Goal: Transaction & Acquisition: Purchase product/service

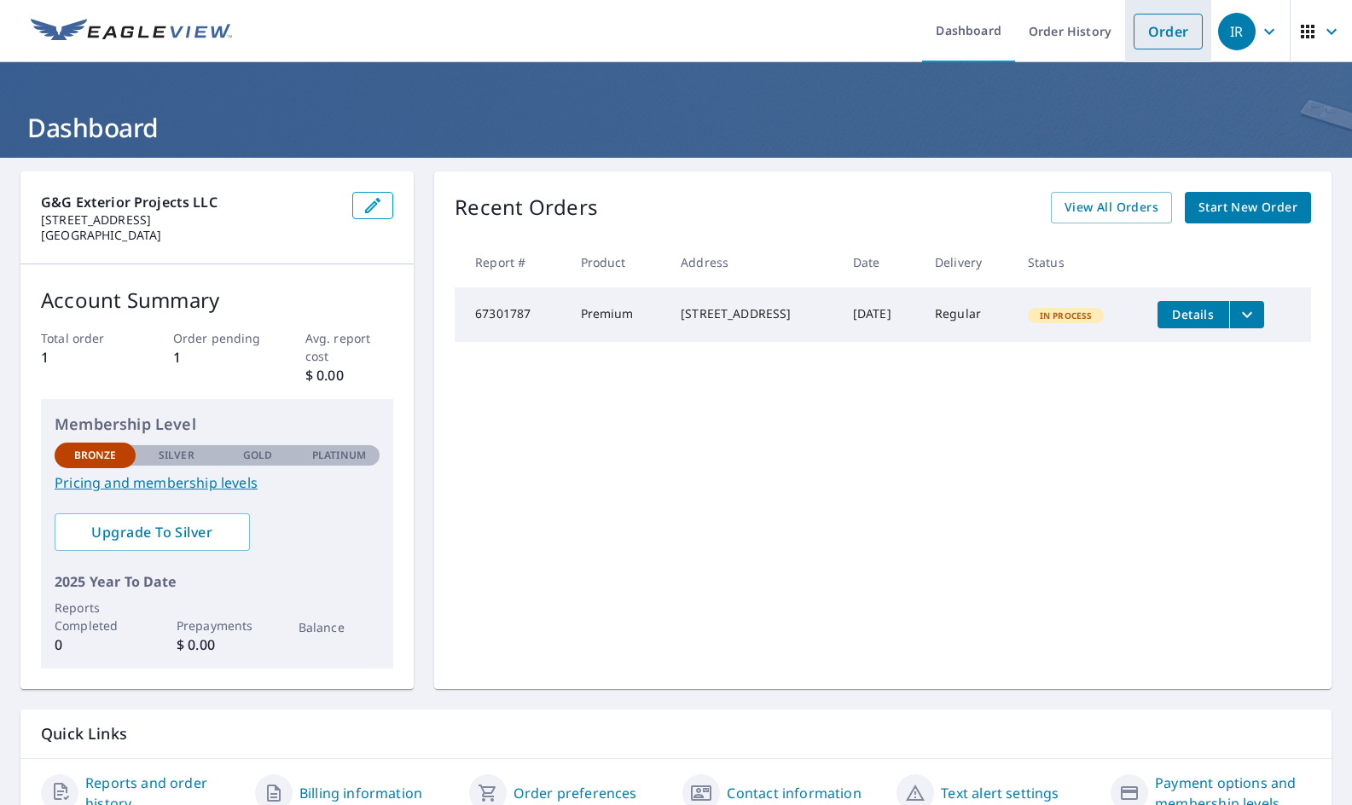
click at [1148, 49] on li "Order" at bounding box center [1168, 31] width 86 height 62
click at [1159, 39] on link "Order" at bounding box center [1168, 32] width 69 height 36
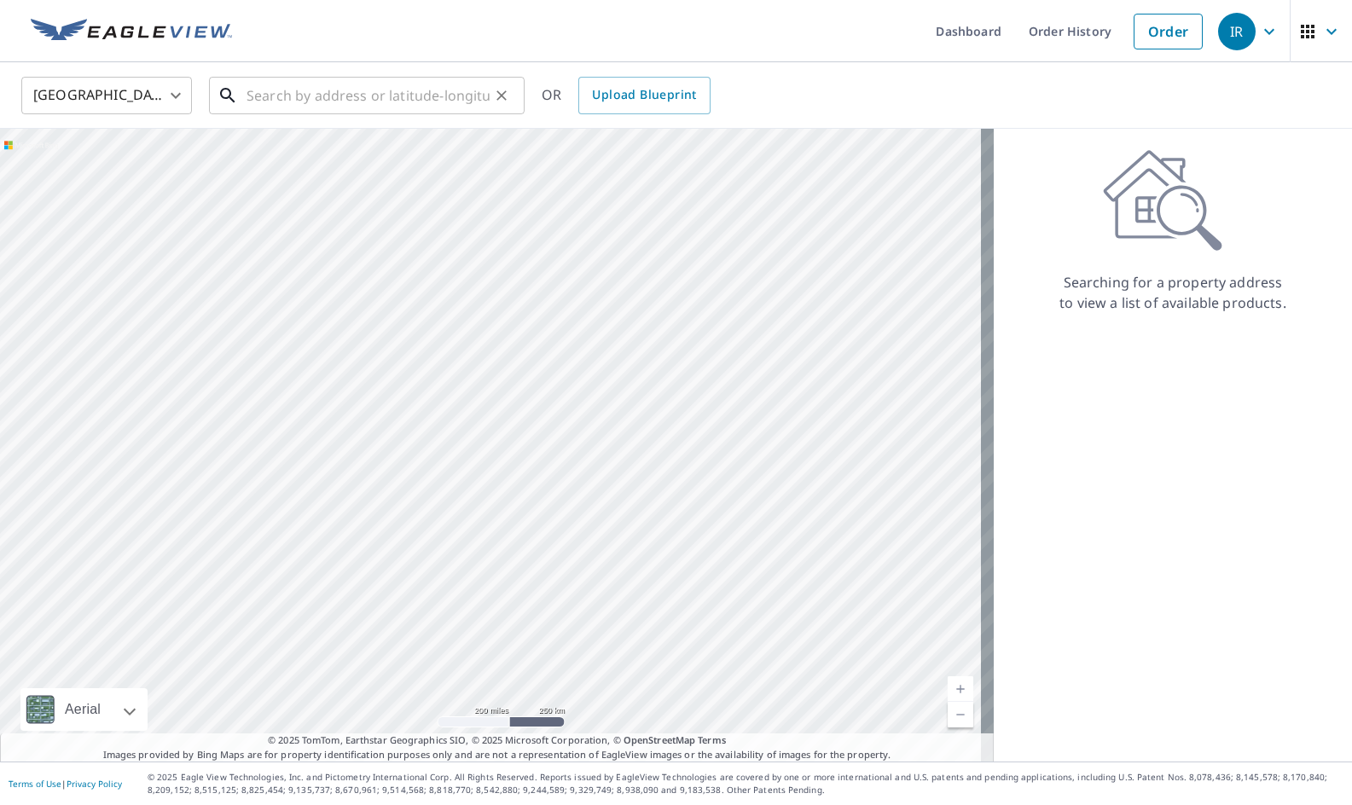
click at [393, 85] on input "text" at bounding box center [368, 96] width 243 height 48
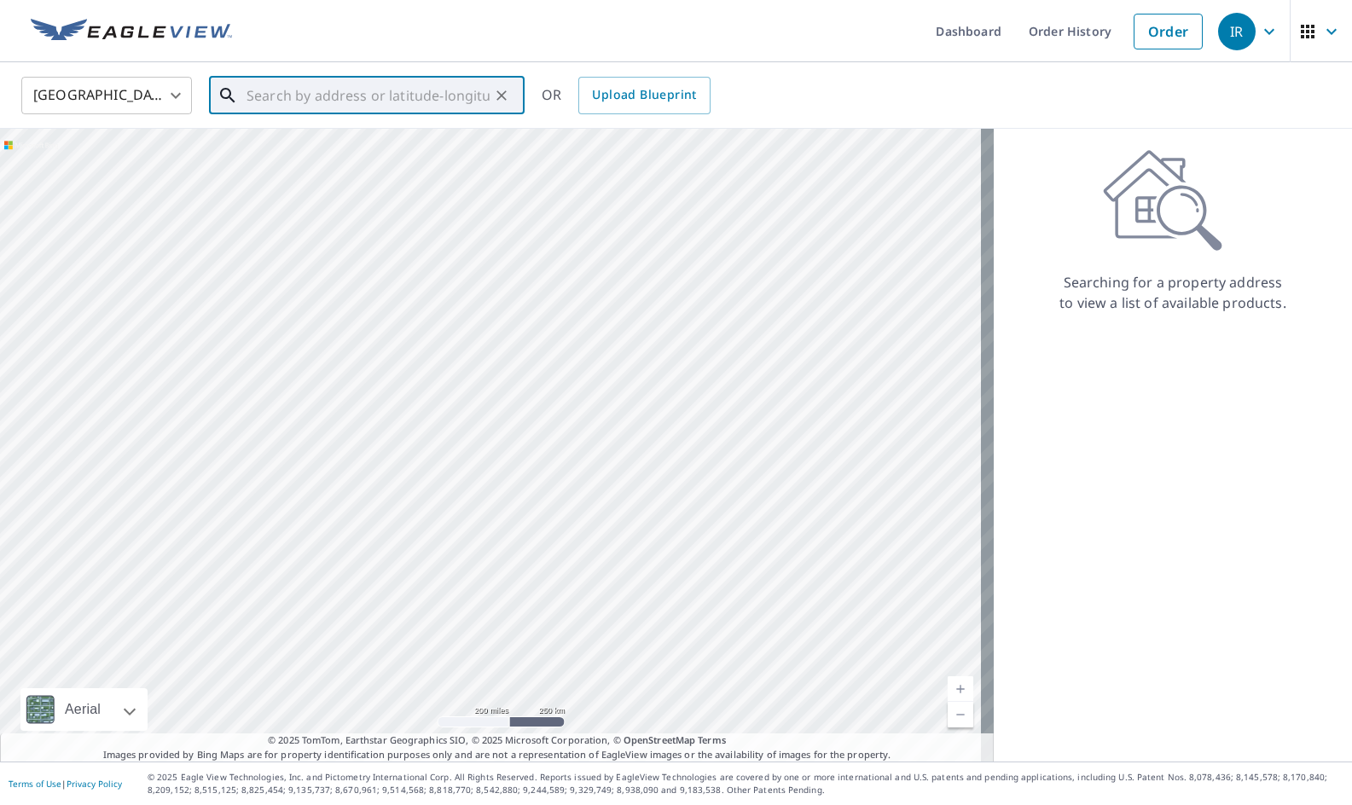
click at [381, 102] on input "text" at bounding box center [368, 96] width 243 height 48
paste input "290NE TIGER LK RD W Belfair wa 98528, Belfair, 985"
type input "290NE TIGER LK RD W Belfair wa 98528, Belfair, 985"
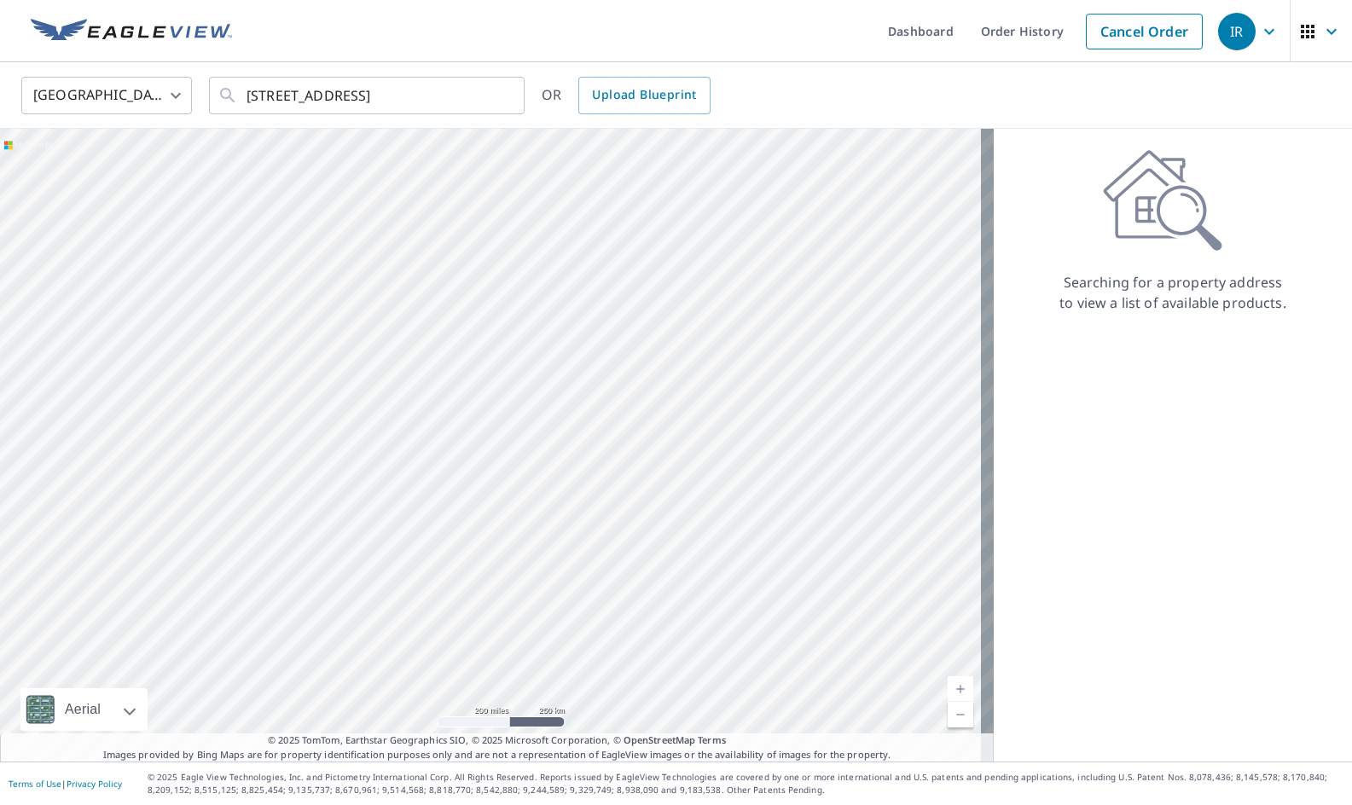
scroll to position [0, 0]
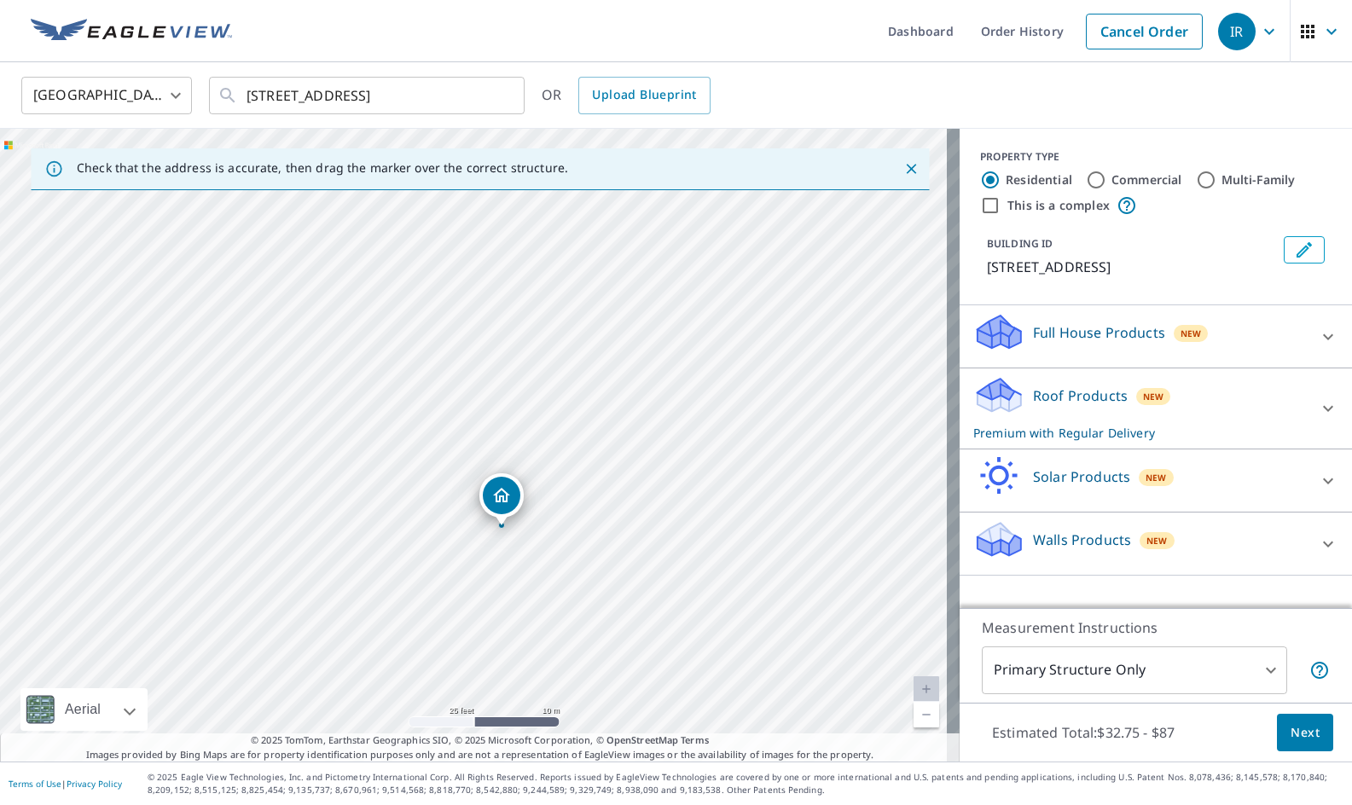
click at [1318, 419] on icon at bounding box center [1328, 408] width 20 height 20
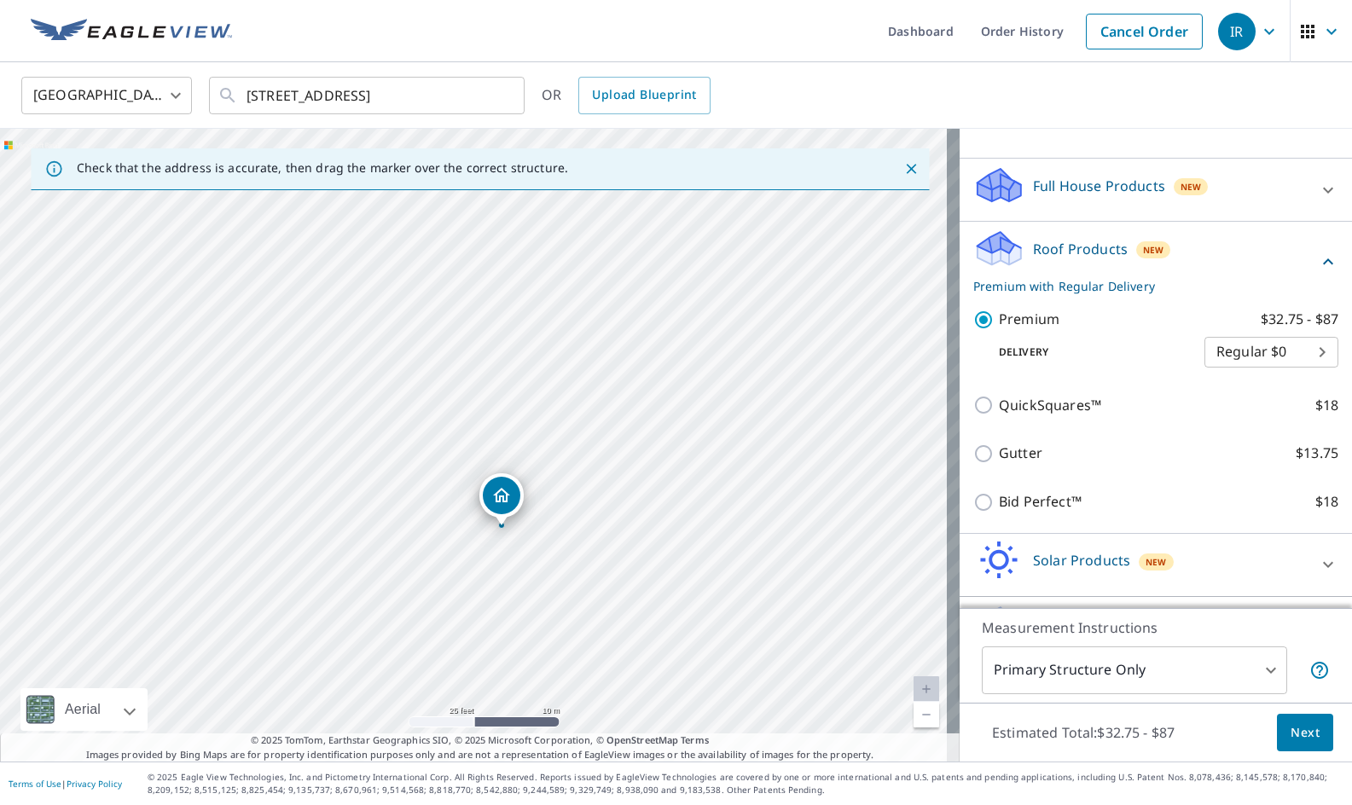
scroll to position [219, 0]
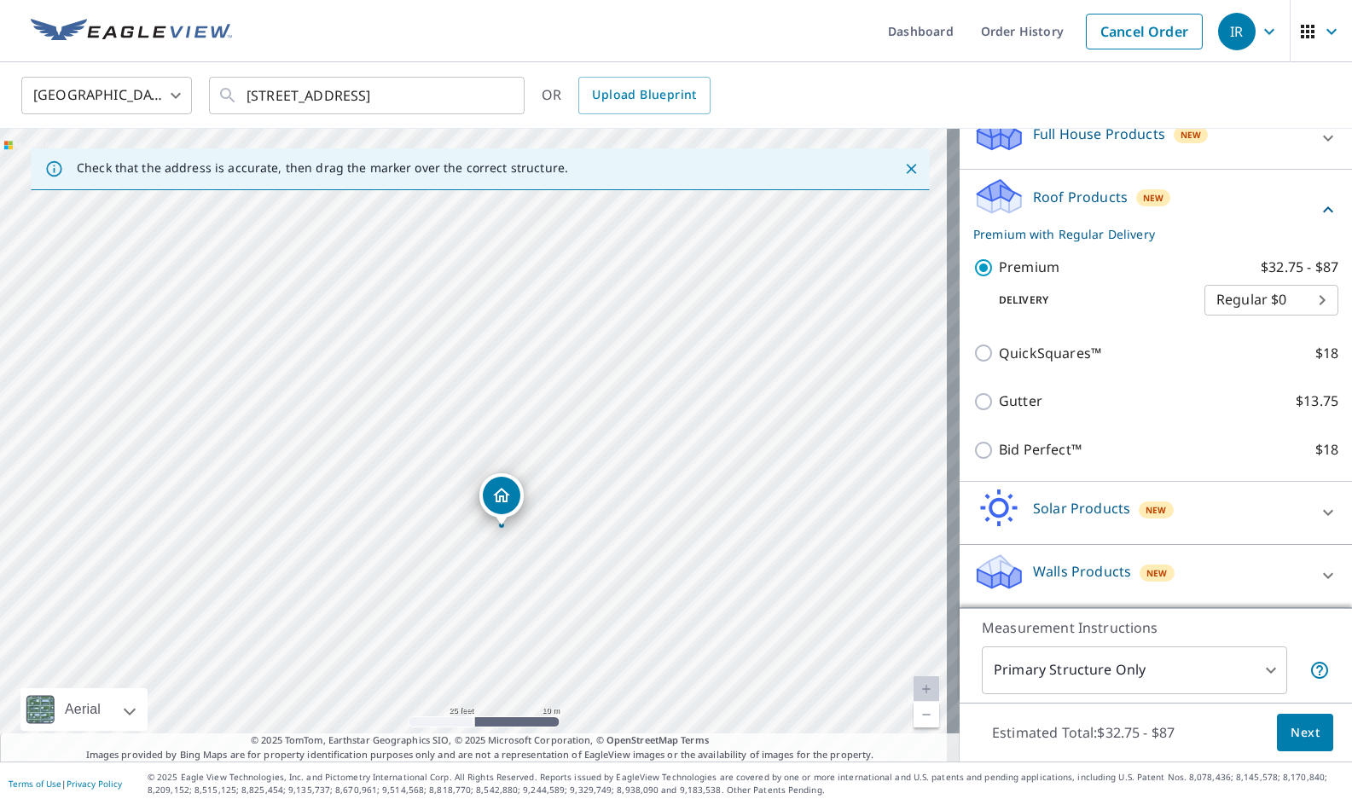
click at [1302, 739] on span "Next" at bounding box center [1305, 733] width 29 height 21
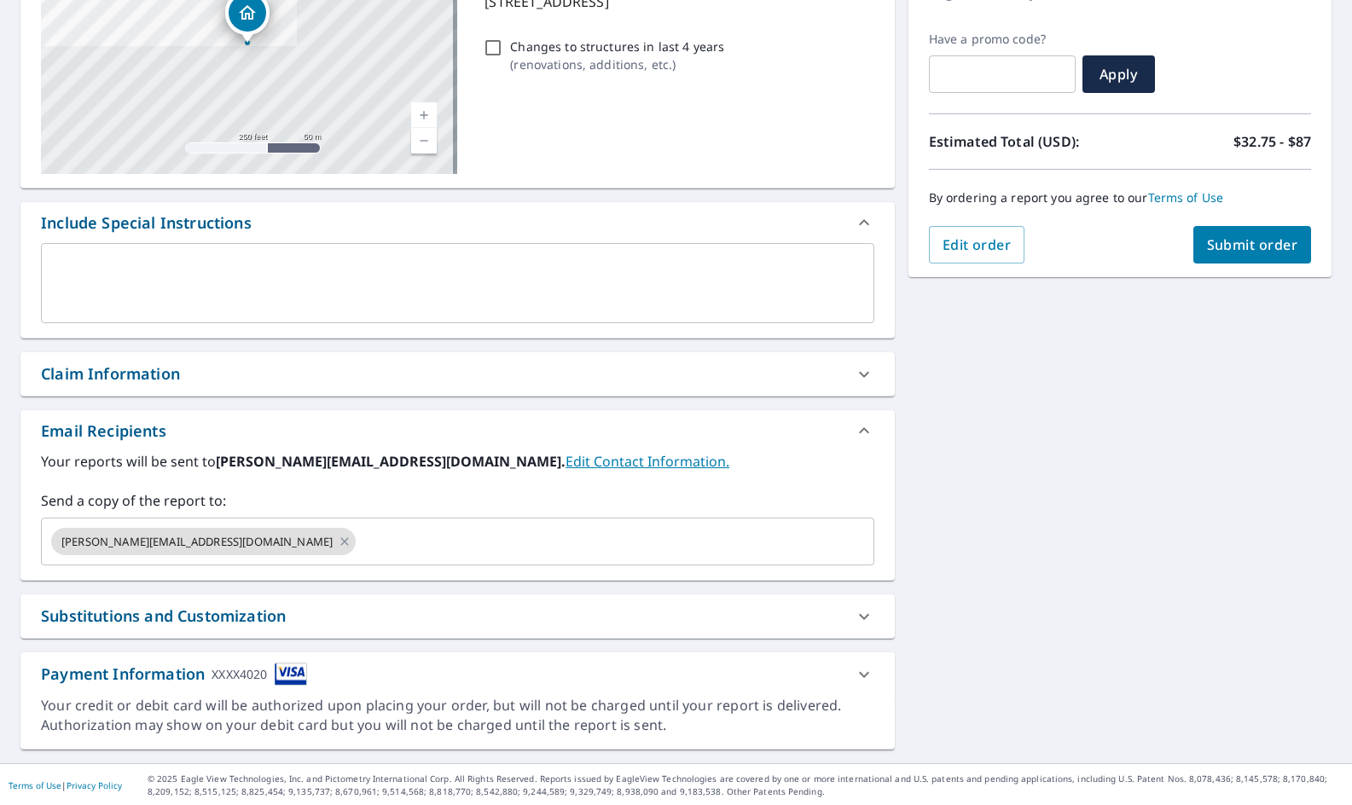
scroll to position [269, 0]
click at [874, 623] on div at bounding box center [864, 615] width 41 height 41
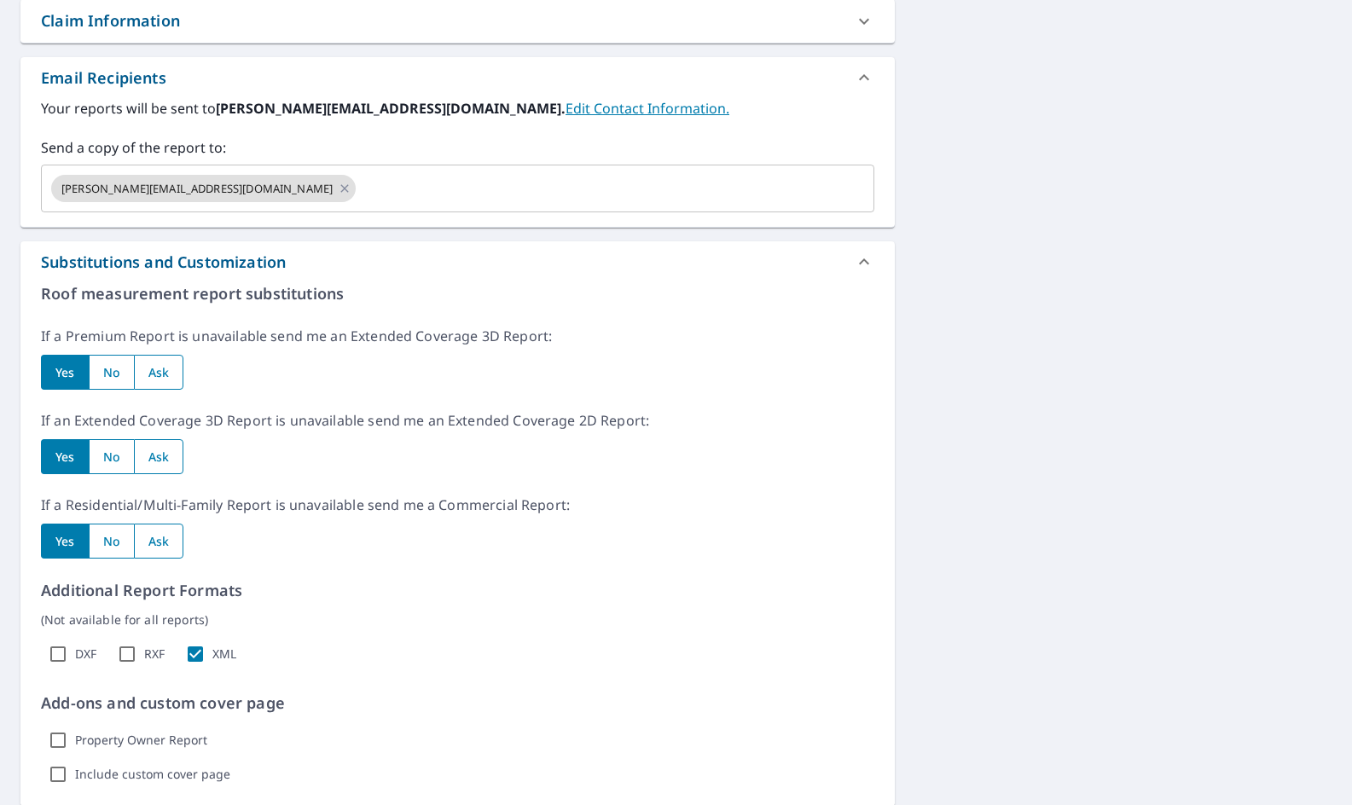
scroll to position [278, 0]
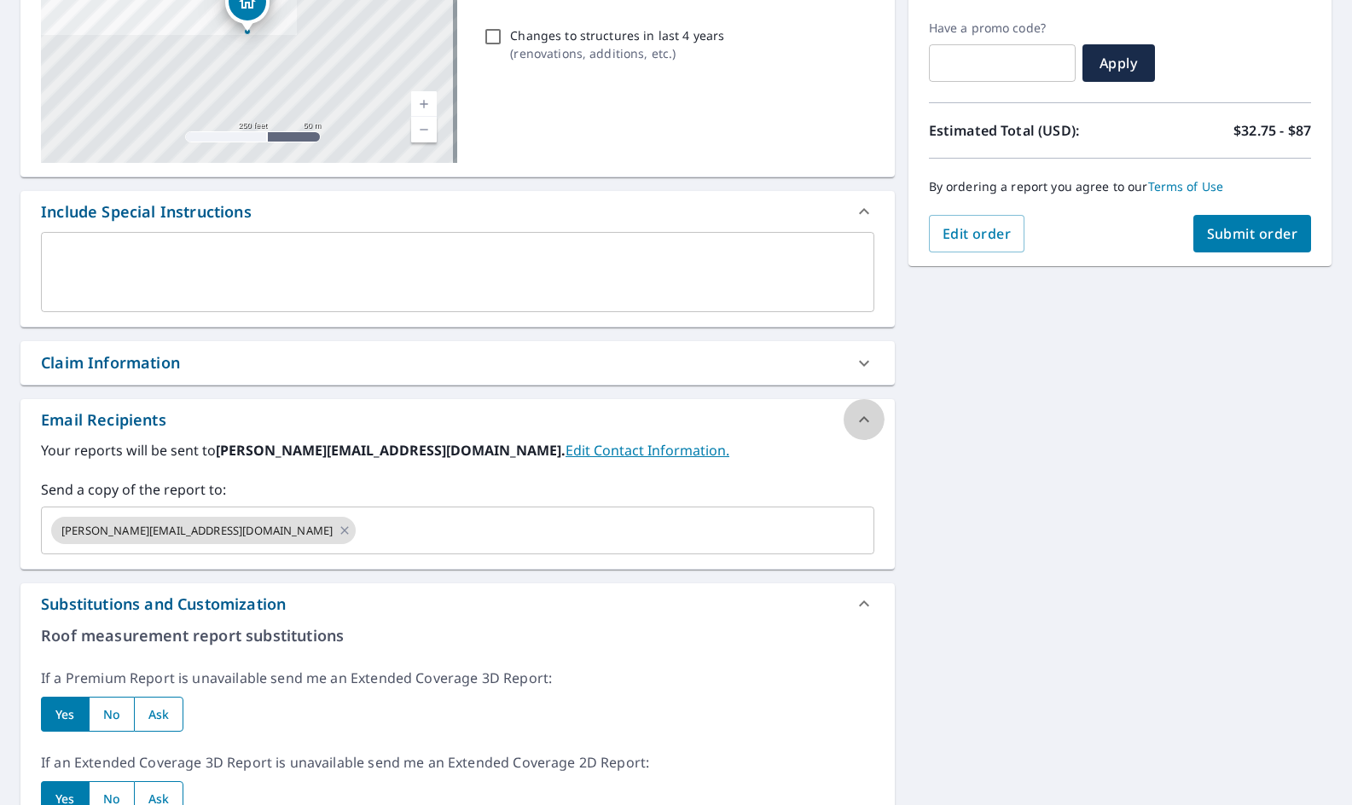
click at [860, 407] on div at bounding box center [864, 419] width 41 height 41
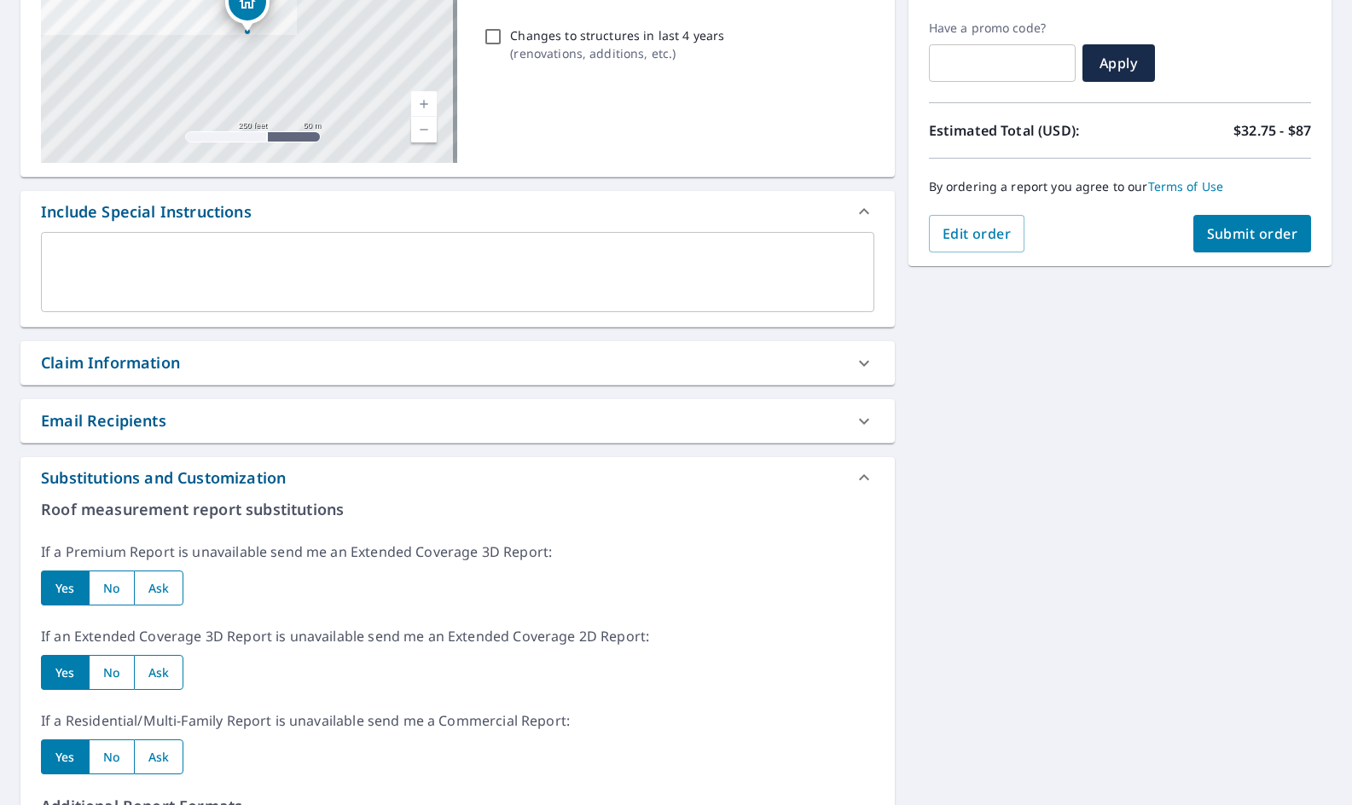
click at [863, 367] on icon at bounding box center [864, 363] width 20 height 20
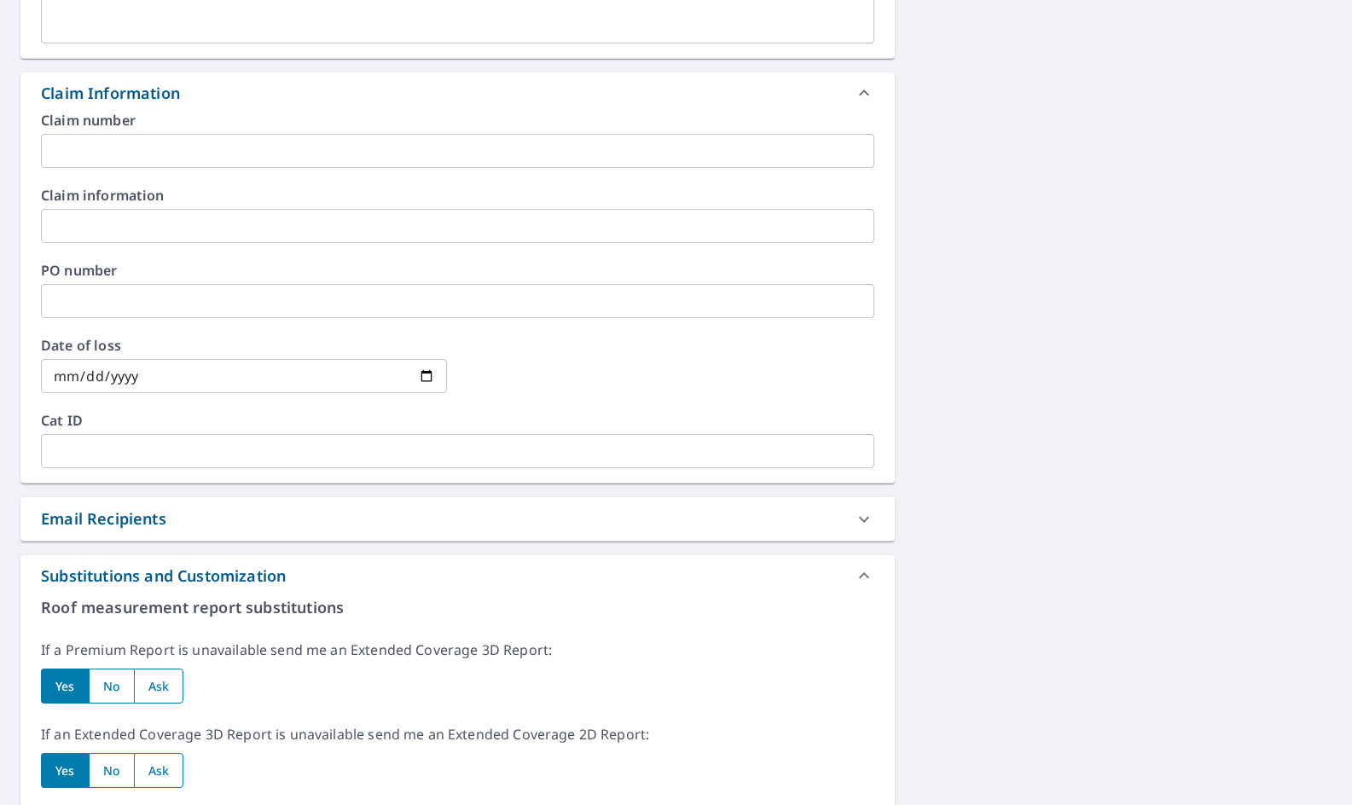
scroll to position [619, 0]
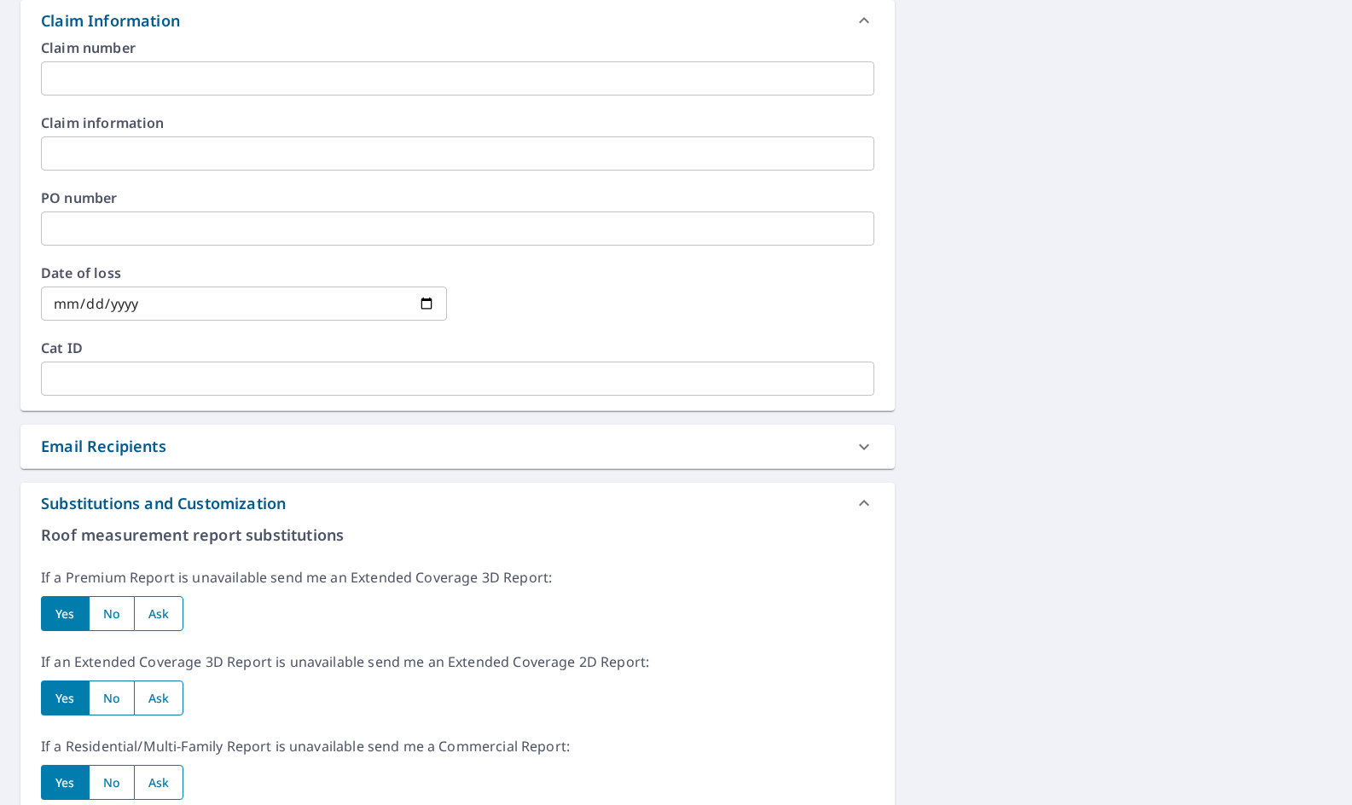
click at [866, 502] on div at bounding box center [864, 503] width 41 height 41
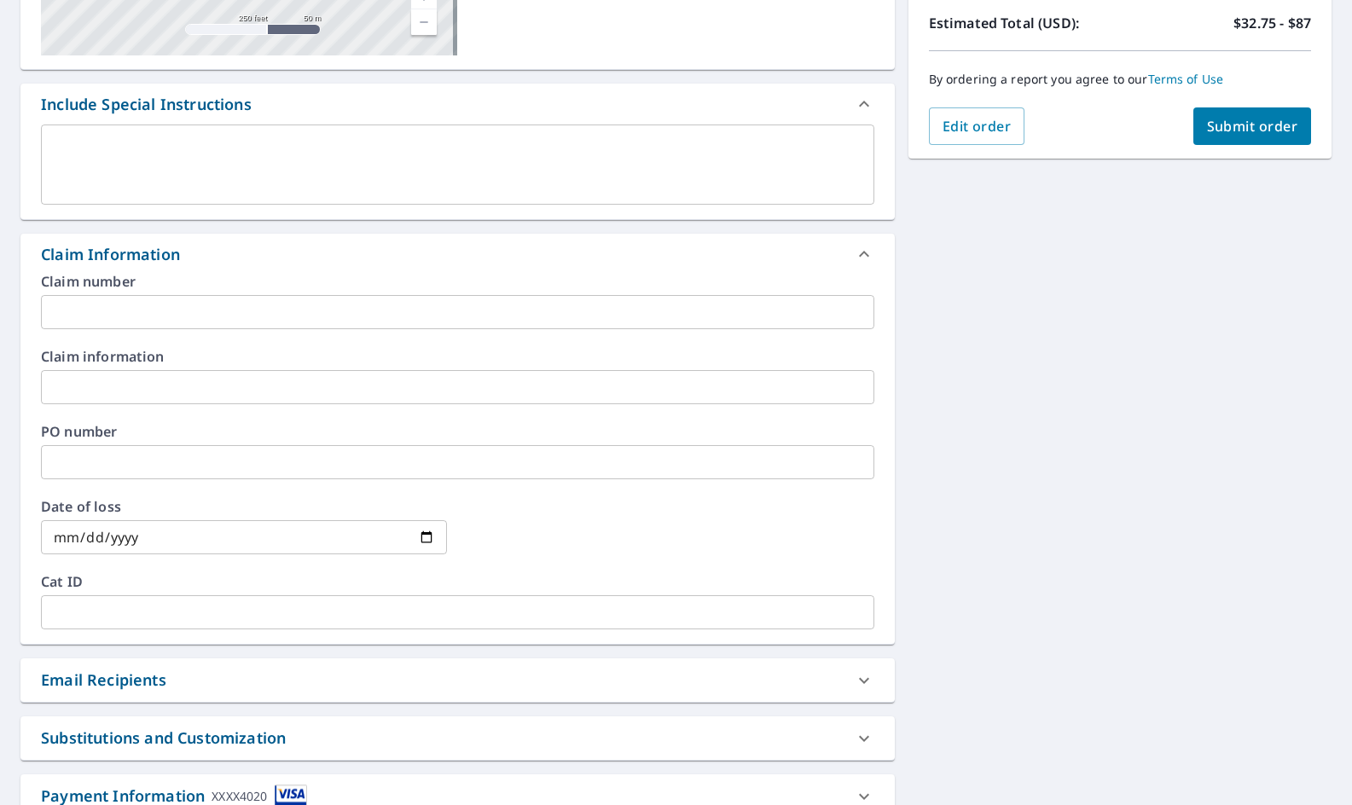
scroll to position [424, 0]
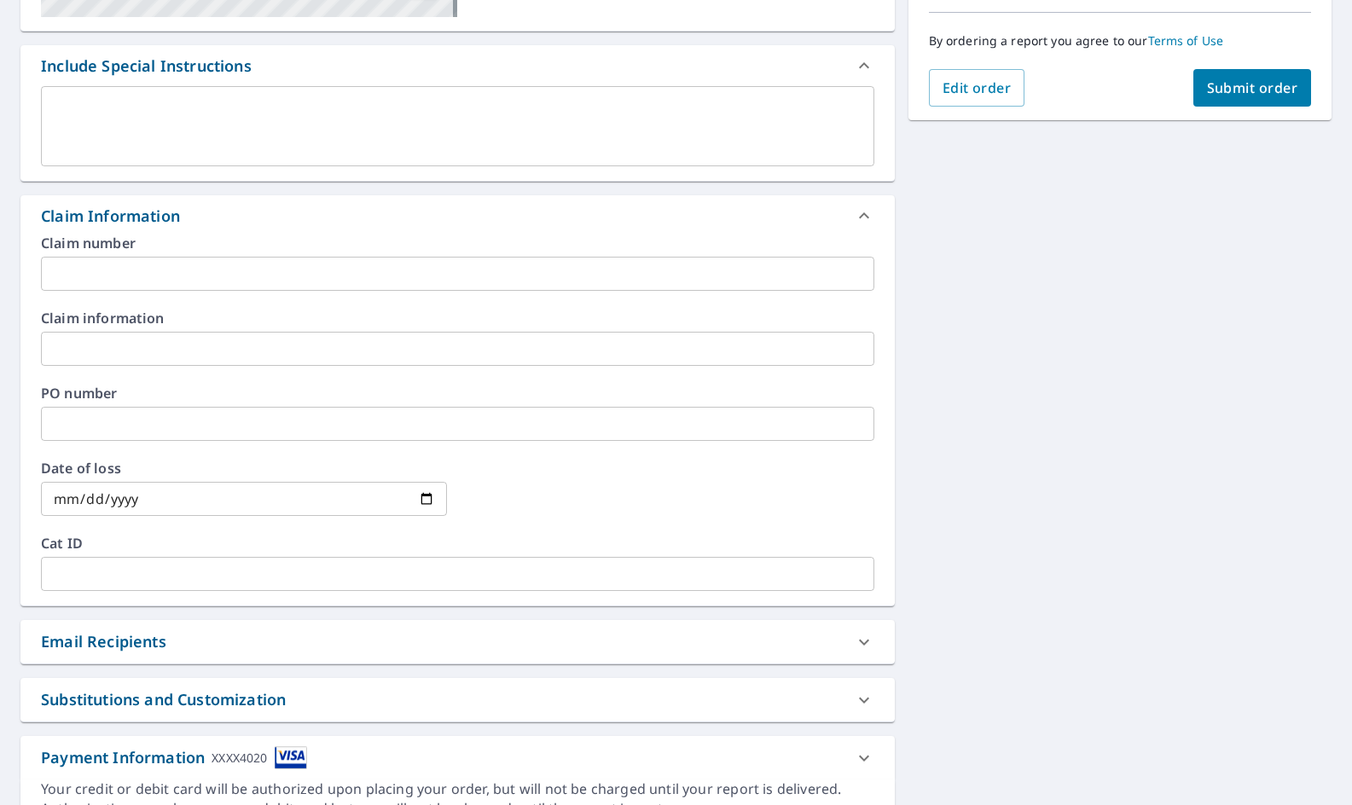
click at [854, 211] on icon at bounding box center [864, 216] width 20 height 20
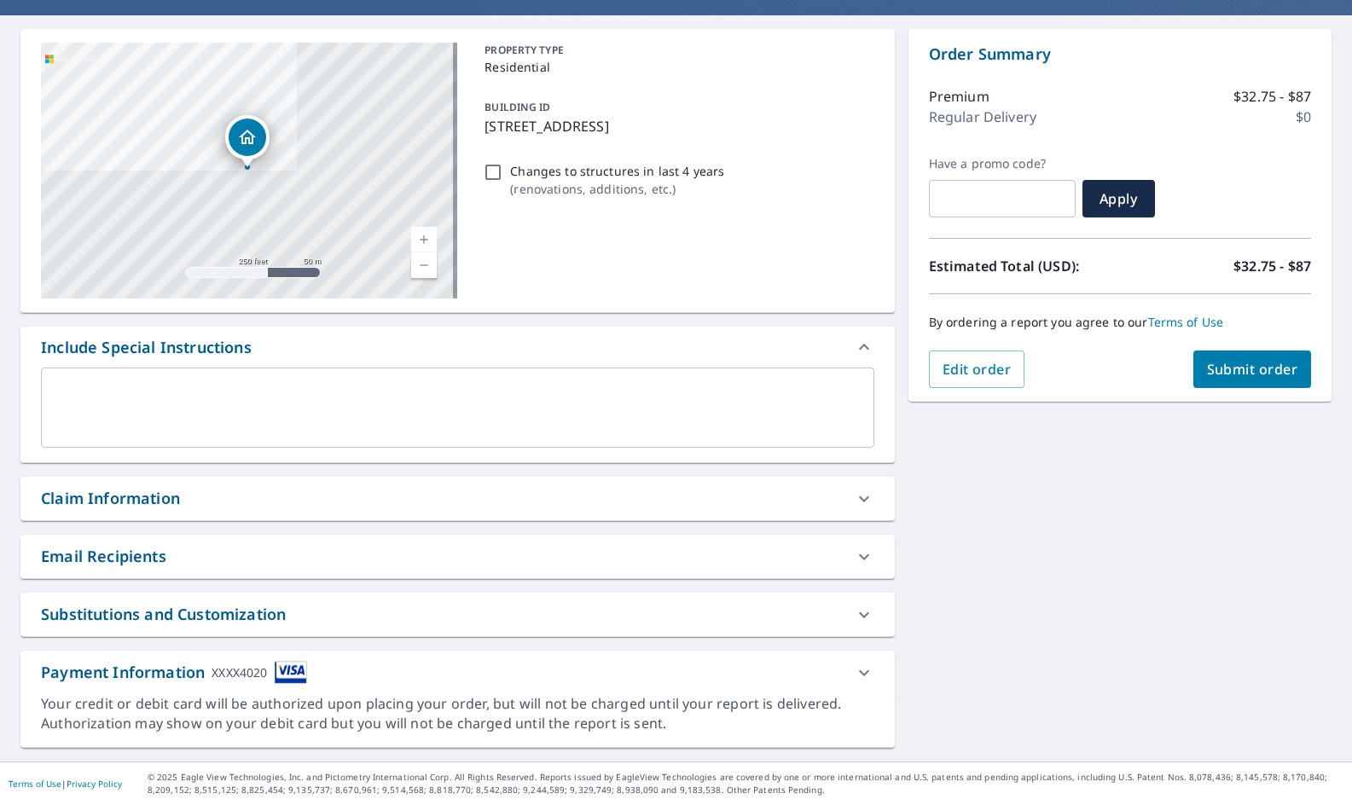
scroll to position [142, 0]
click at [854, 504] on icon at bounding box center [864, 499] width 20 height 20
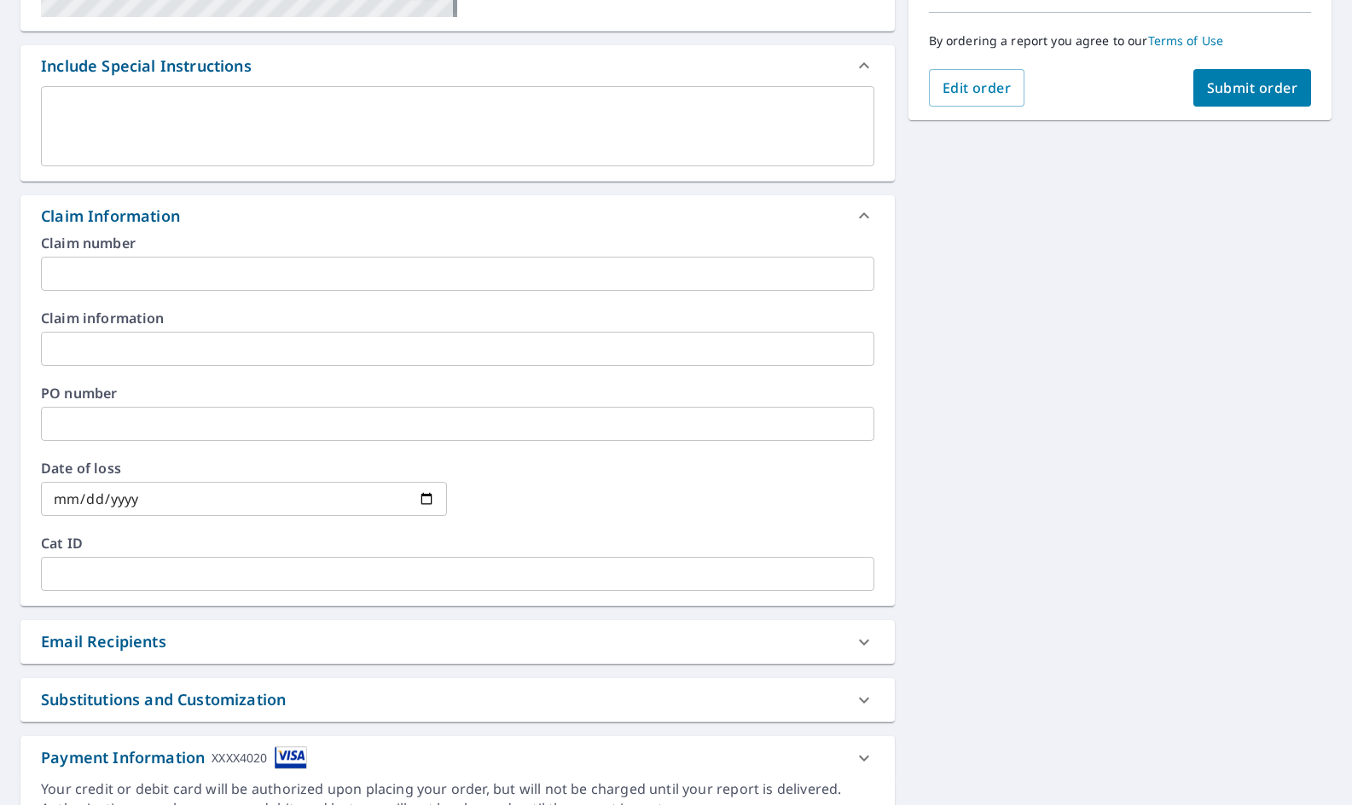
scroll to position [509, 0]
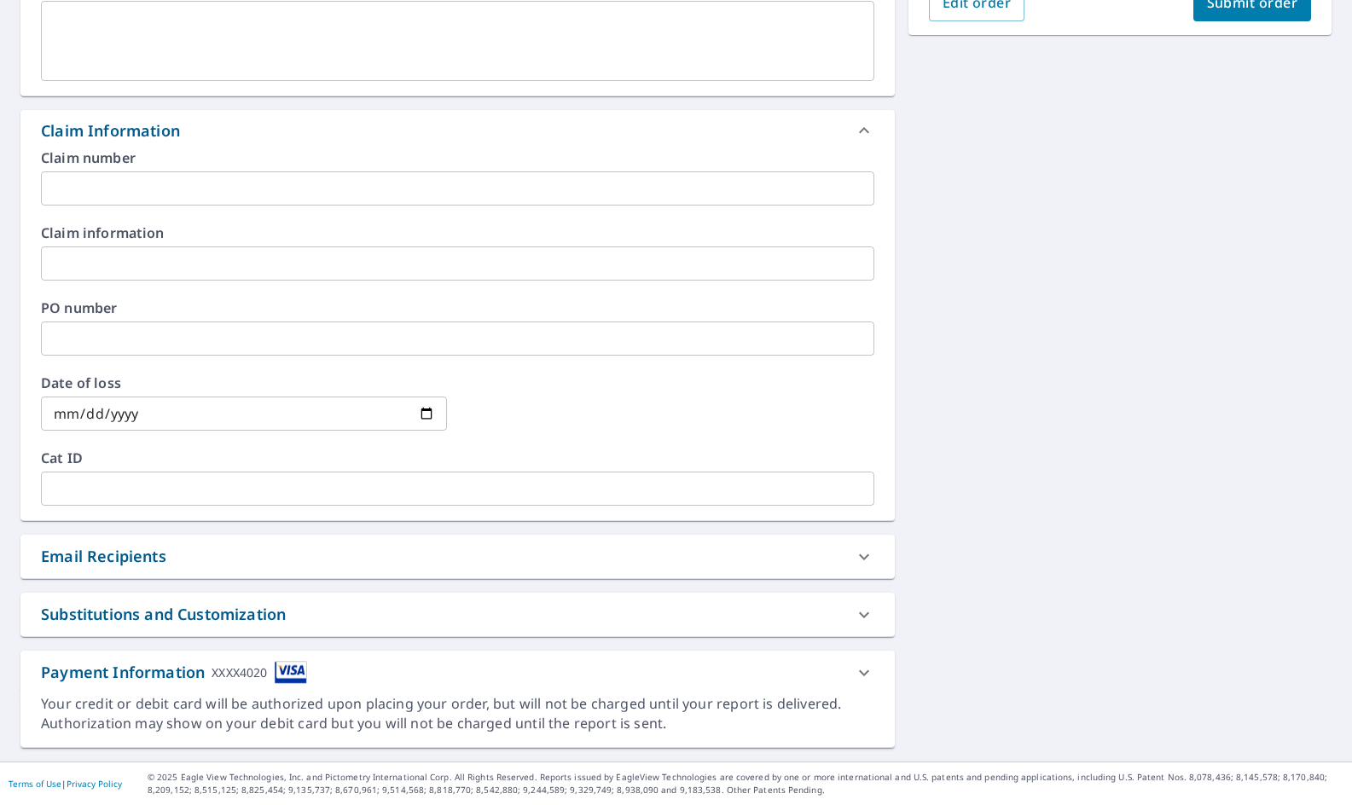
click at [866, 667] on div at bounding box center [864, 673] width 41 height 41
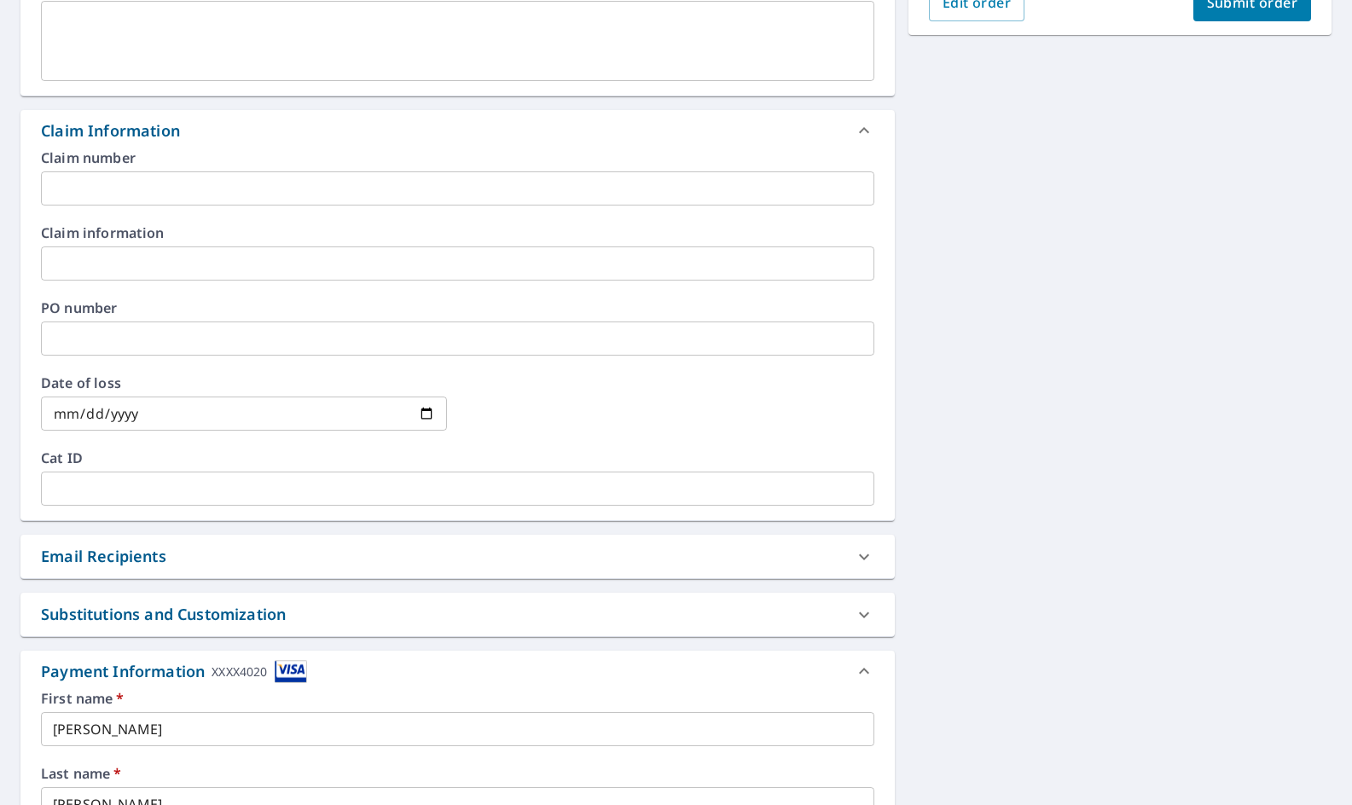
scroll to position [851, 0]
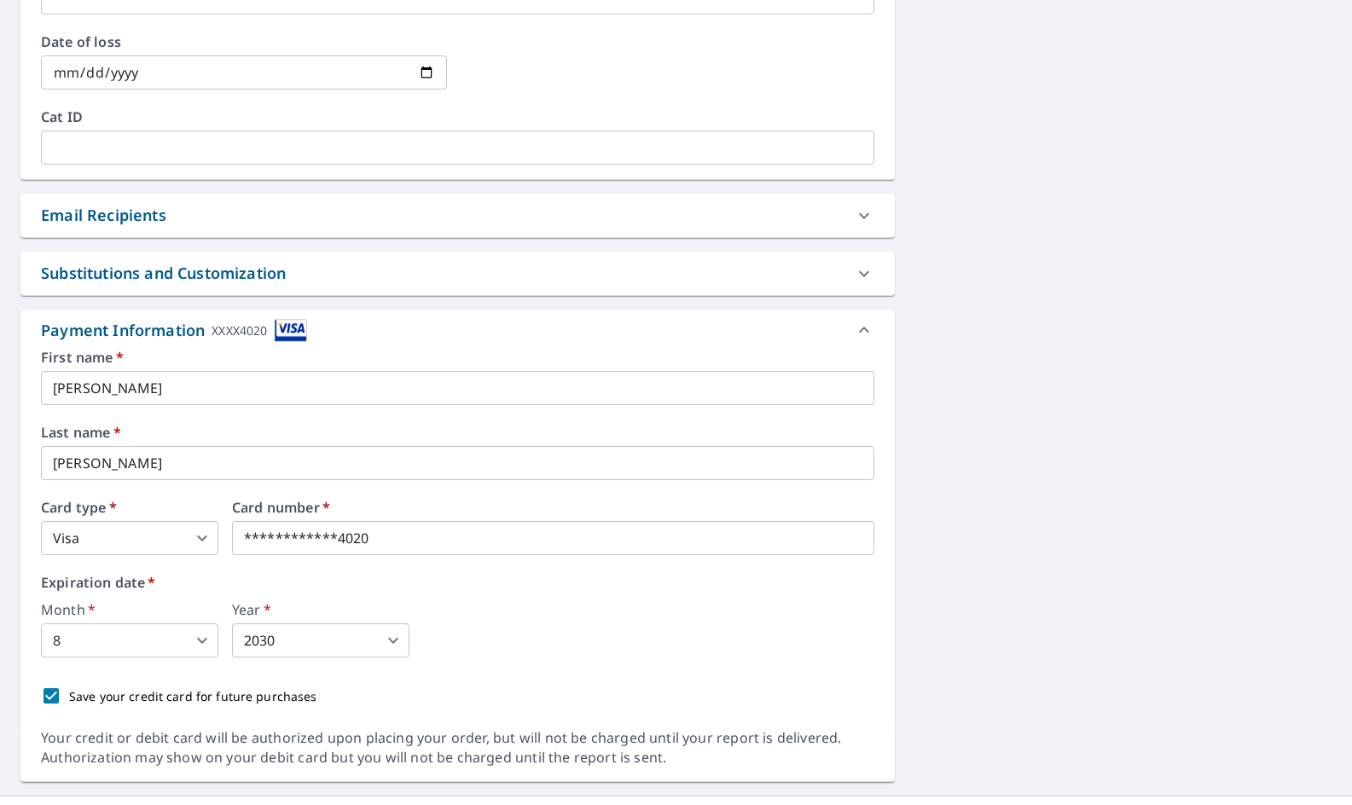
click at [854, 338] on icon at bounding box center [864, 330] width 20 height 20
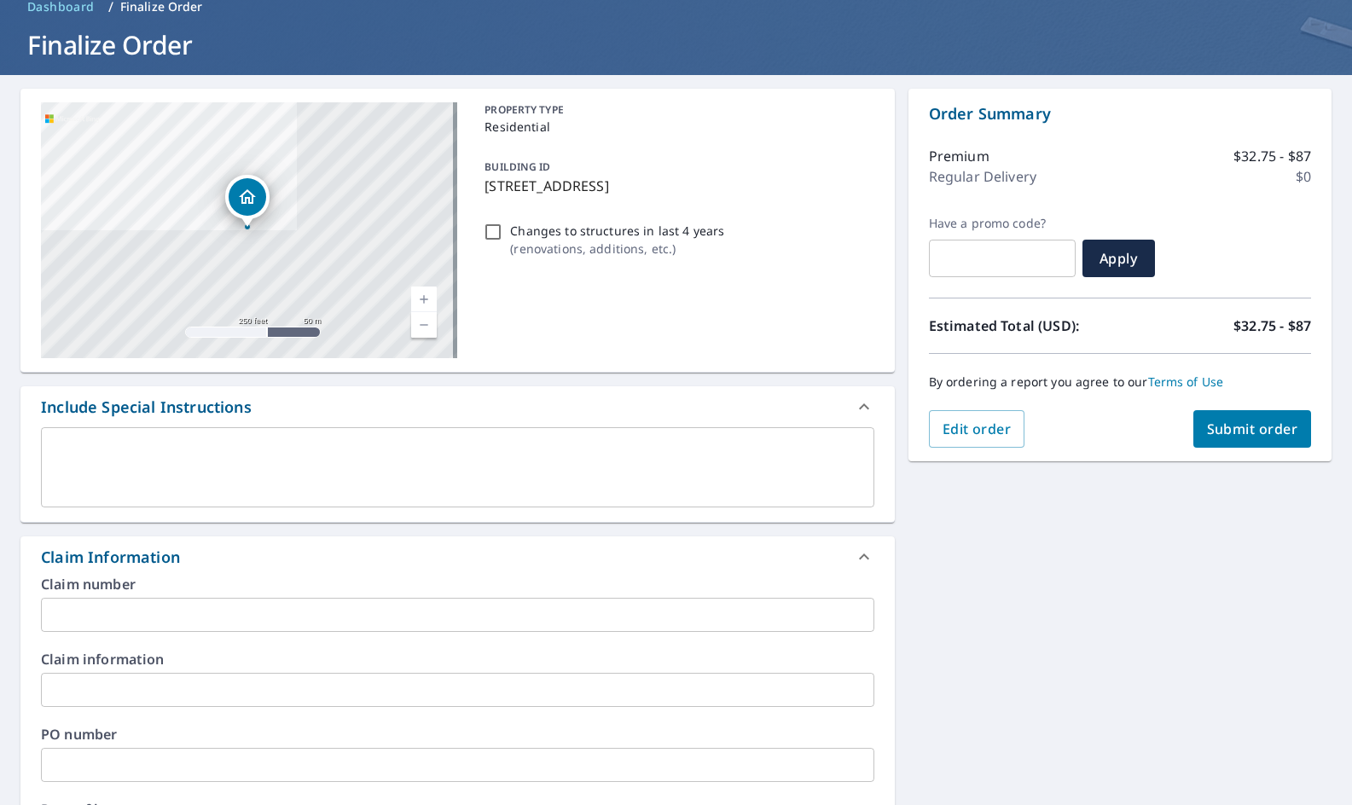
scroll to position [0, 0]
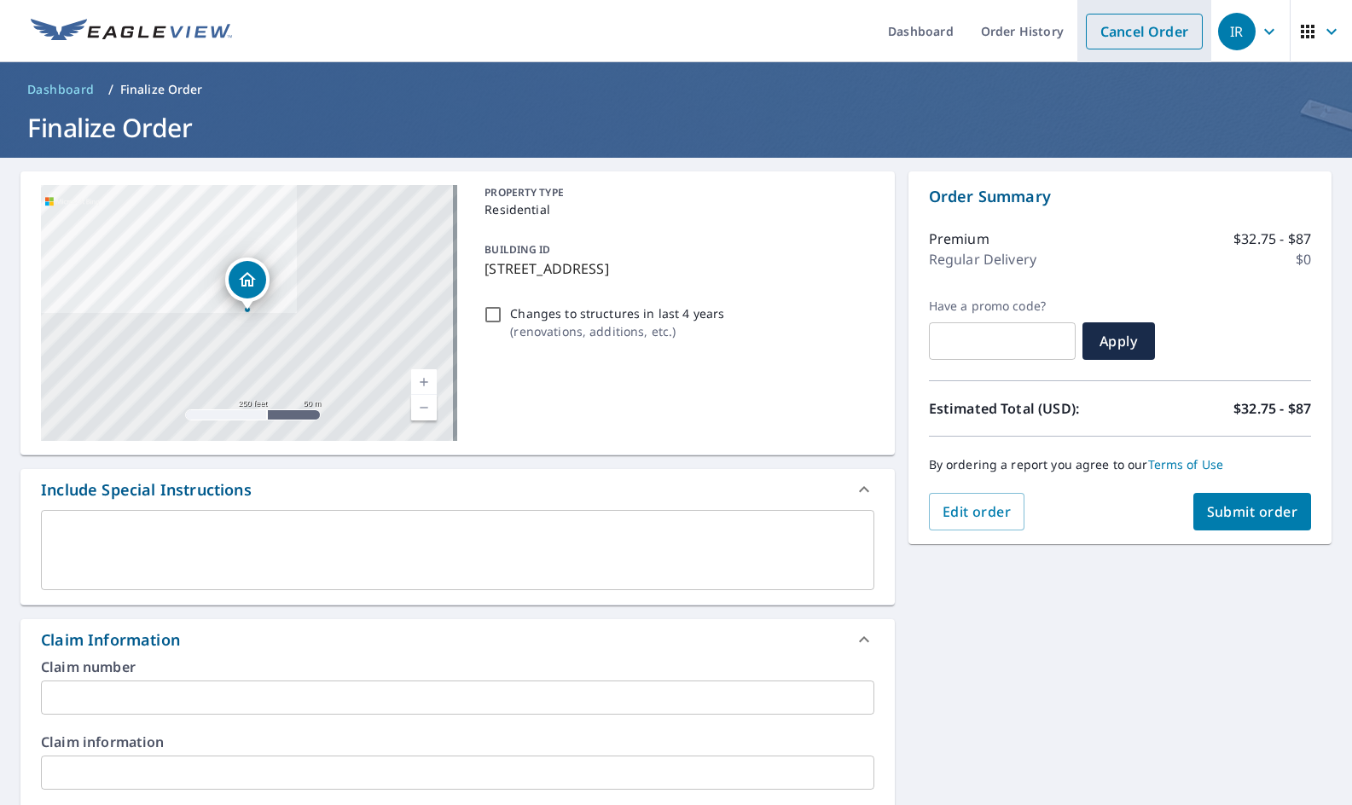
click at [1136, 34] on link "Cancel Order" at bounding box center [1144, 32] width 117 height 36
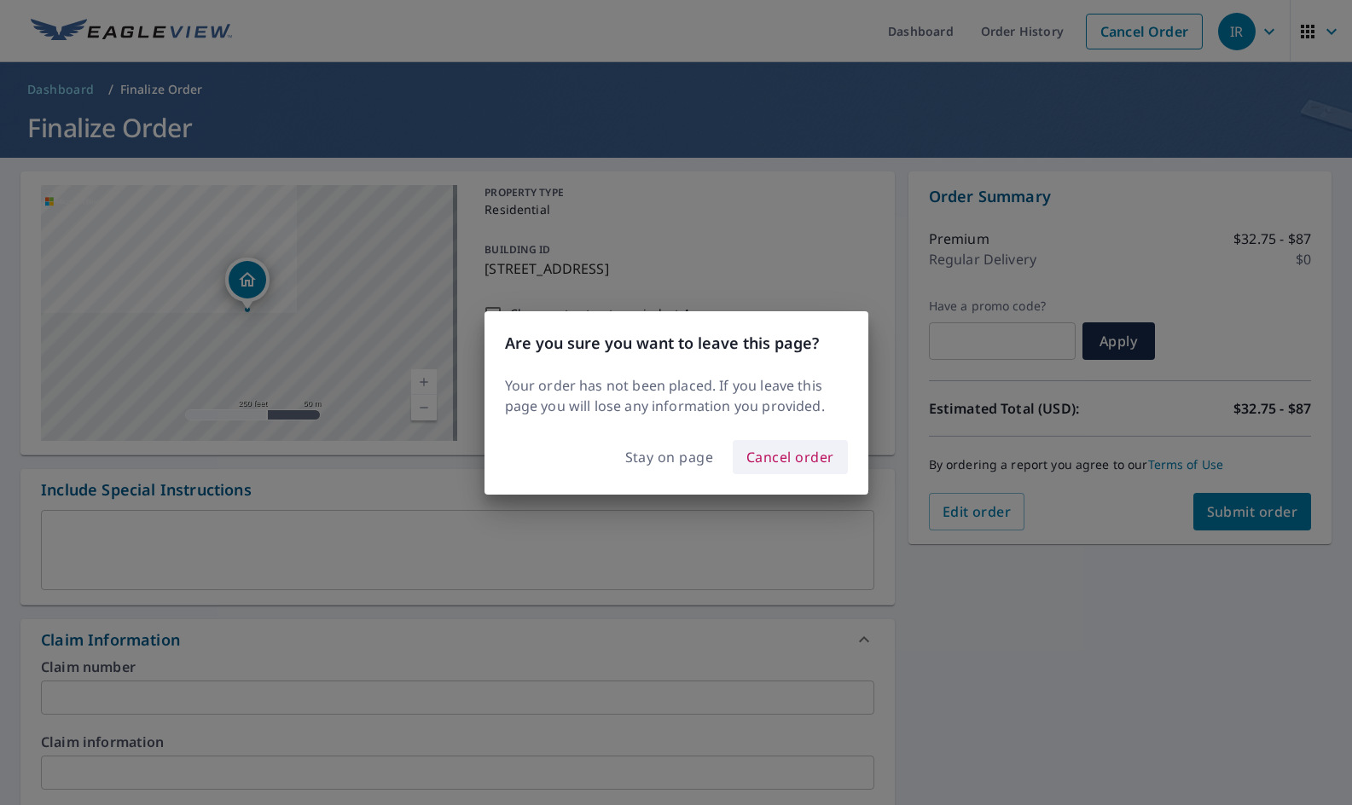
click at [790, 451] on span "Cancel order" at bounding box center [791, 457] width 88 height 24
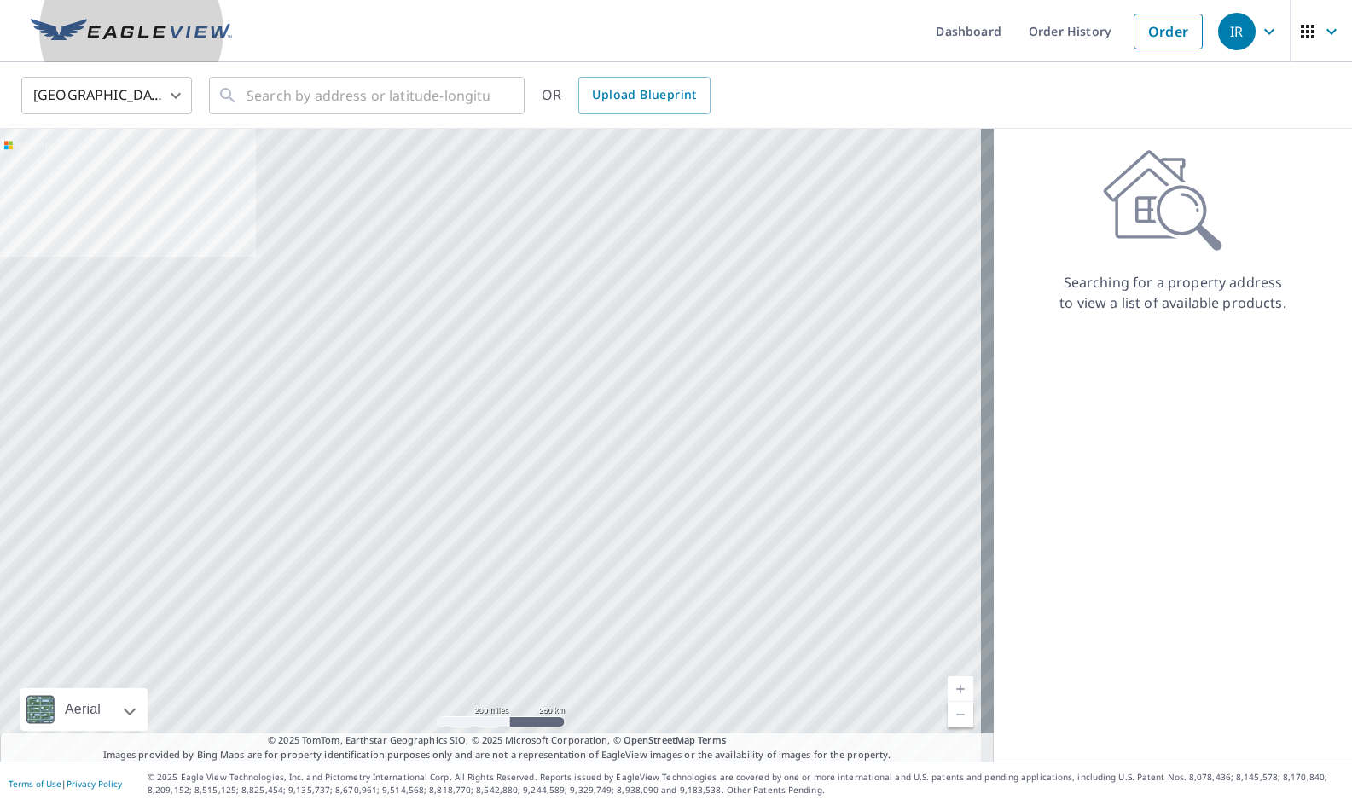
click at [113, 21] on img at bounding box center [131, 32] width 201 height 26
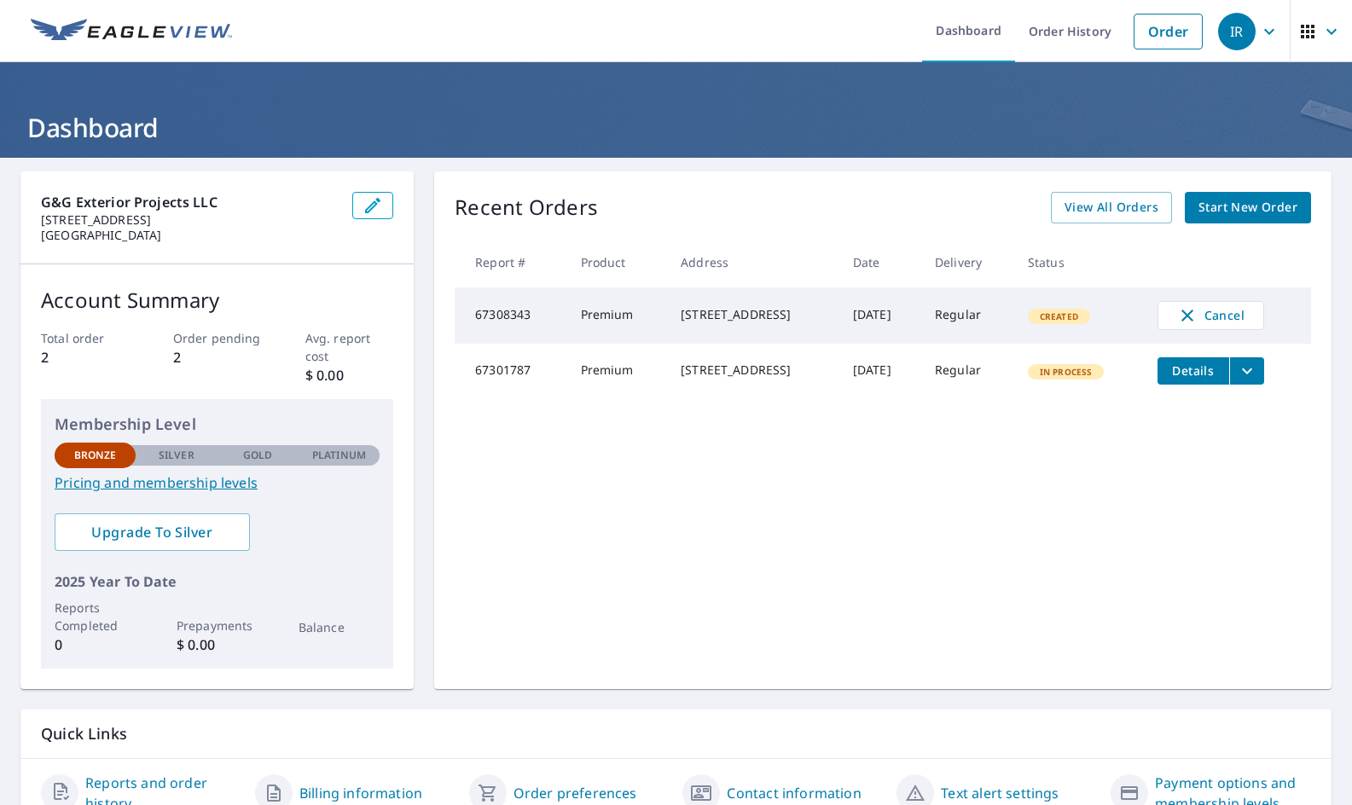
click at [783, 379] on div "[STREET_ADDRESS]" at bounding box center [753, 370] width 145 height 17
click at [1188, 374] on span "Details" at bounding box center [1193, 371] width 51 height 16
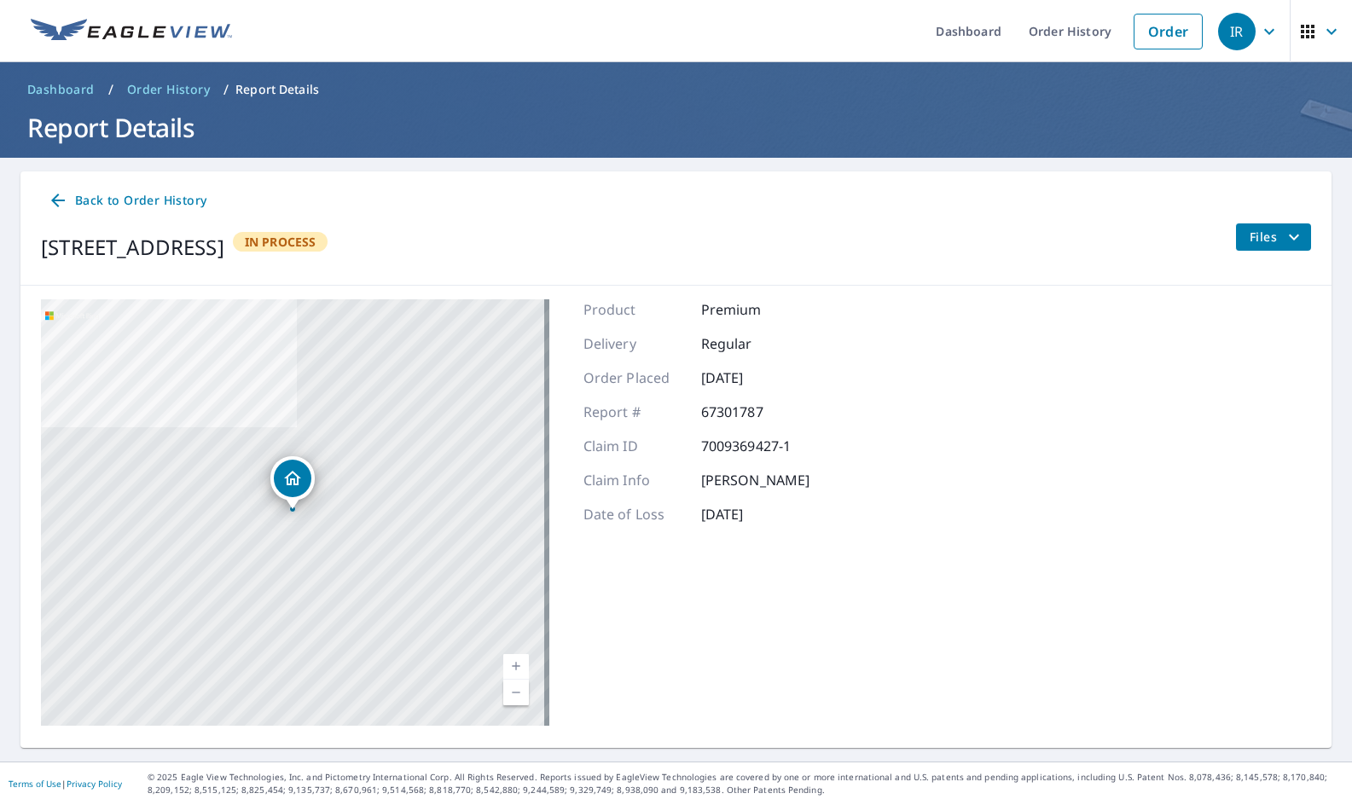
click at [106, 36] on img at bounding box center [131, 32] width 201 height 26
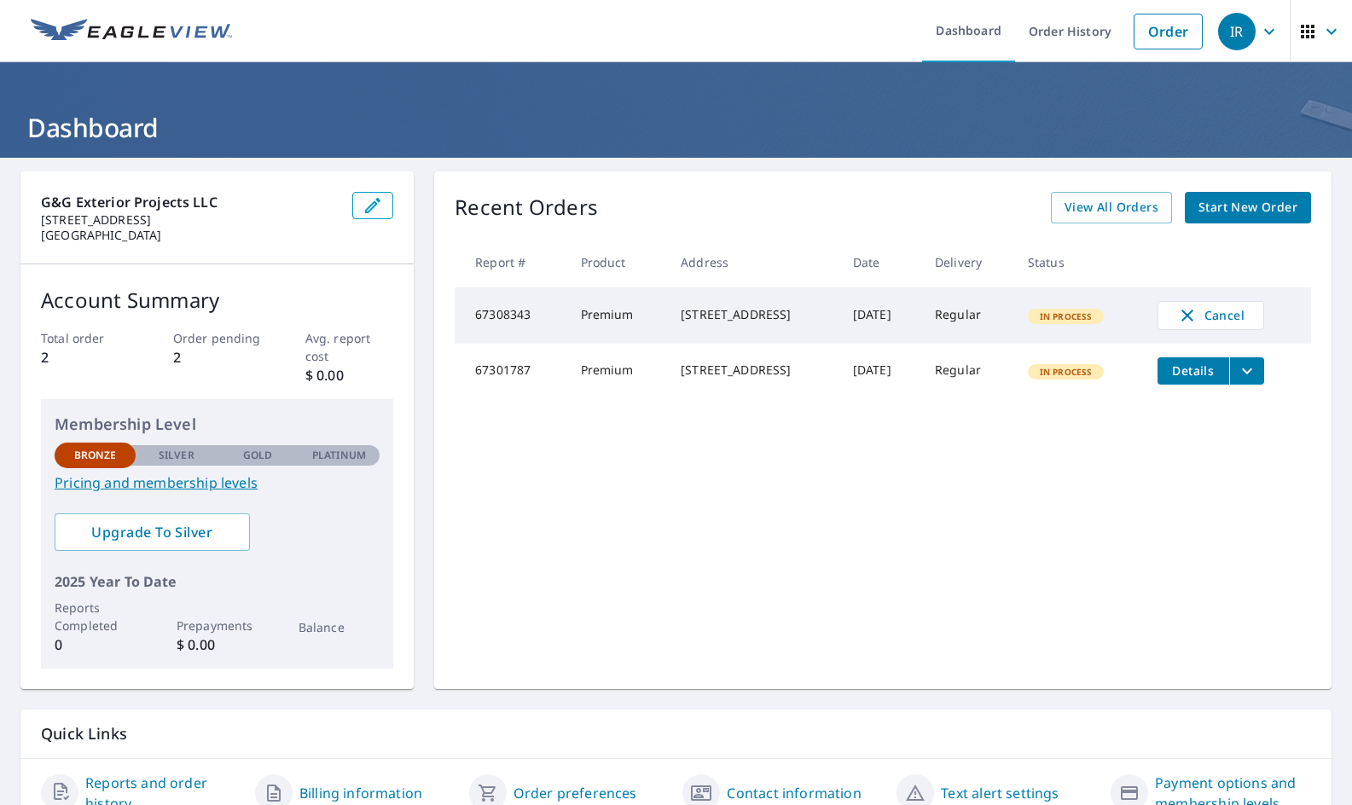
click at [898, 322] on td "[DATE]" at bounding box center [881, 316] width 82 height 56
click at [1097, 323] on span "In Process" at bounding box center [1066, 317] width 73 height 12
click at [694, 323] on div "[STREET_ADDRESS]" at bounding box center [753, 314] width 145 height 17
click at [567, 308] on td "Premium" at bounding box center [617, 316] width 101 height 56
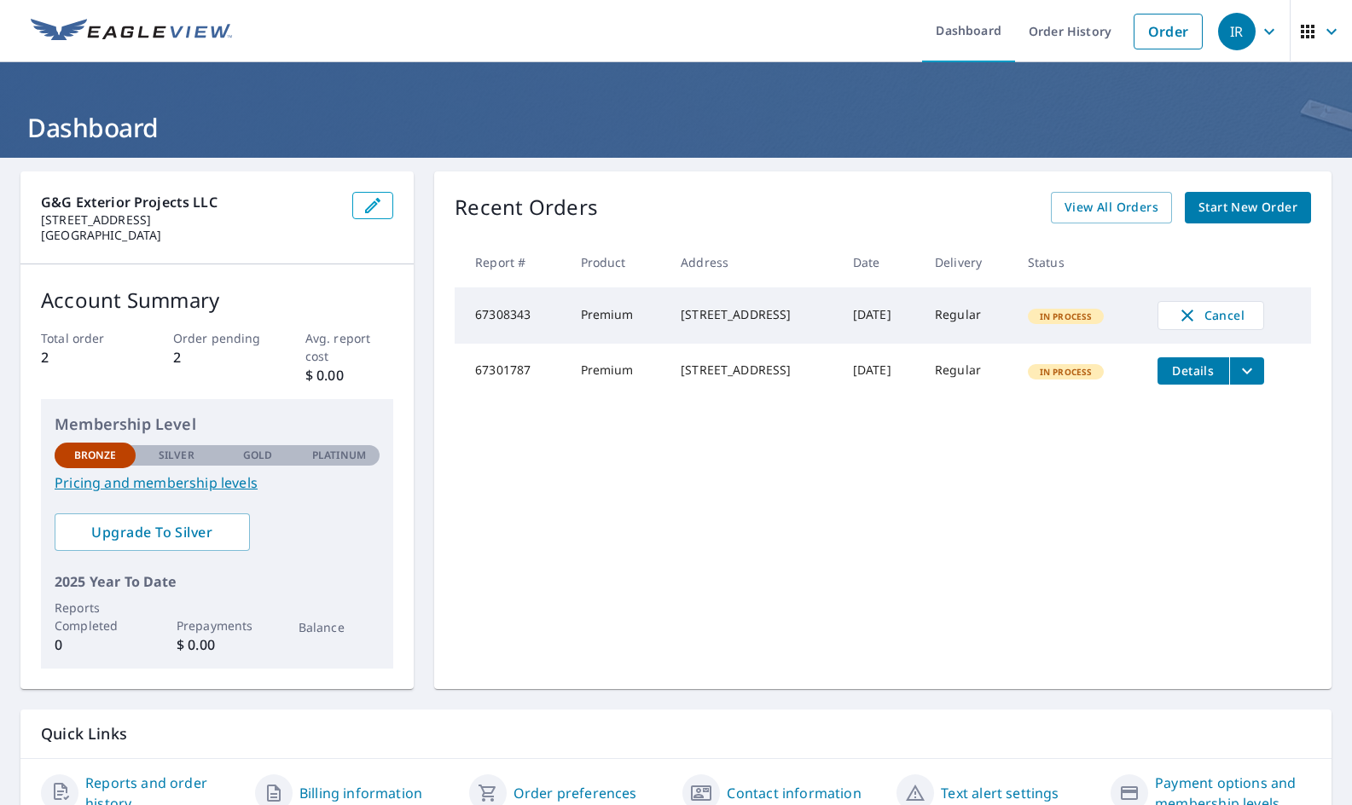
drag, startPoint x: 459, startPoint y: 320, endPoint x: 474, endPoint y: 319, distance: 14.5
click at [465, 320] on td "67308343" at bounding box center [511, 316] width 112 height 56
click at [1101, 203] on span "View All Orders" at bounding box center [1112, 207] width 94 height 21
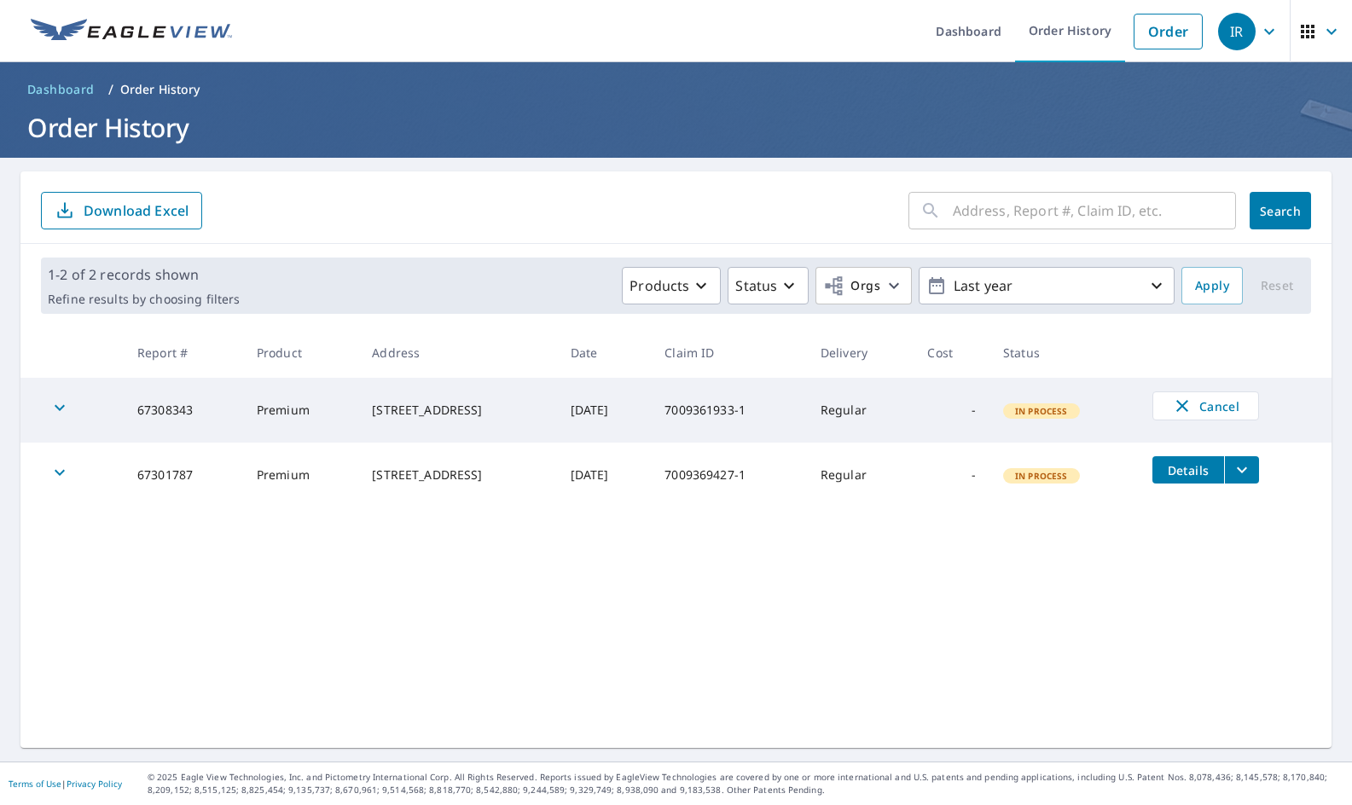
click at [57, 407] on icon "button" at bounding box center [60, 408] width 10 height 6
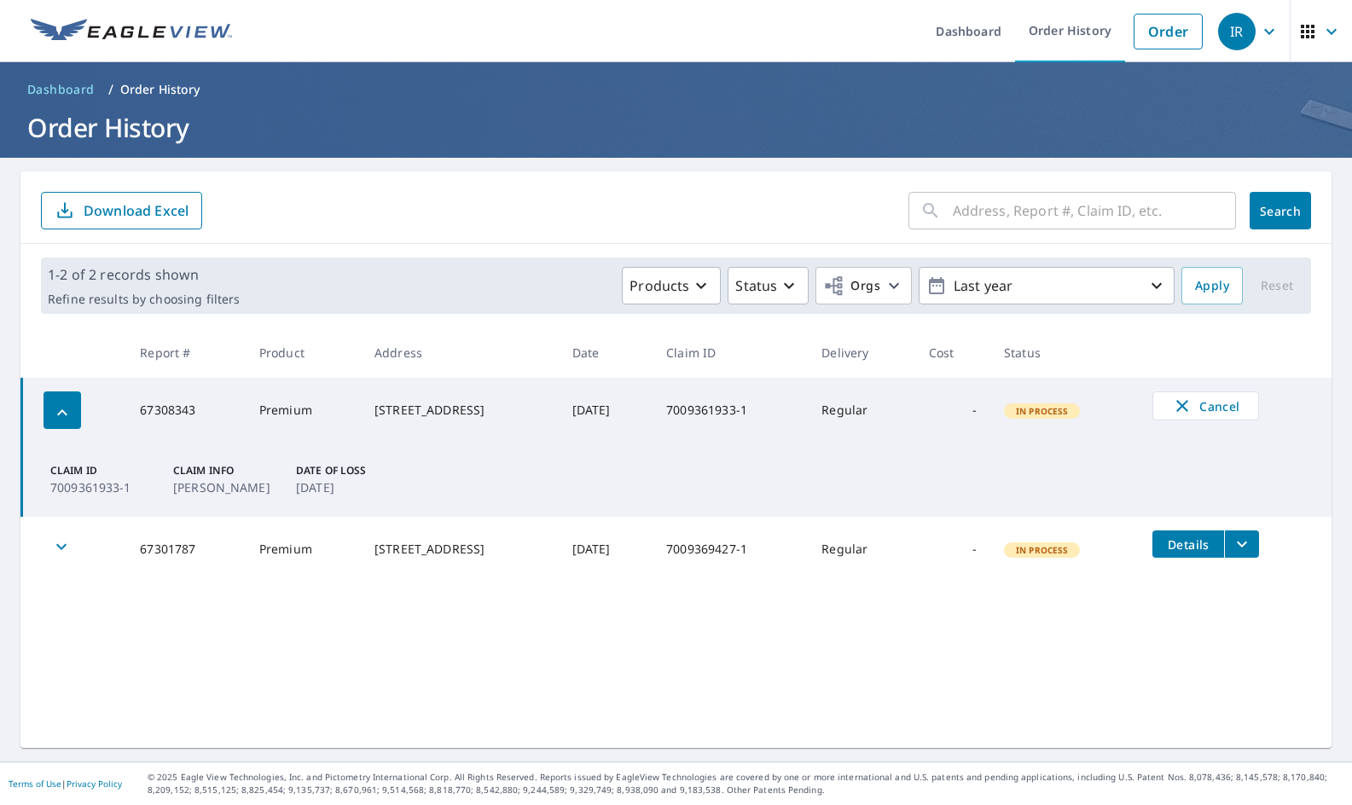
click at [84, 481] on p "7009361933-1" at bounding box center [101, 488] width 102 height 18
drag, startPoint x: 180, startPoint y: 479, endPoint x: 195, endPoint y: 479, distance: 14.5
click at [187, 479] on p "[PERSON_NAME]" at bounding box center [224, 488] width 102 height 18
drag, startPoint x: 295, startPoint y: 482, endPoint x: 307, endPoint y: 455, distance: 29.8
click at [296, 482] on div "Claim ID 7009361933-1 Claim Info [PERSON_NAME] Date of Loss [DATE]" at bounding box center [221, 479] width 355 height 33
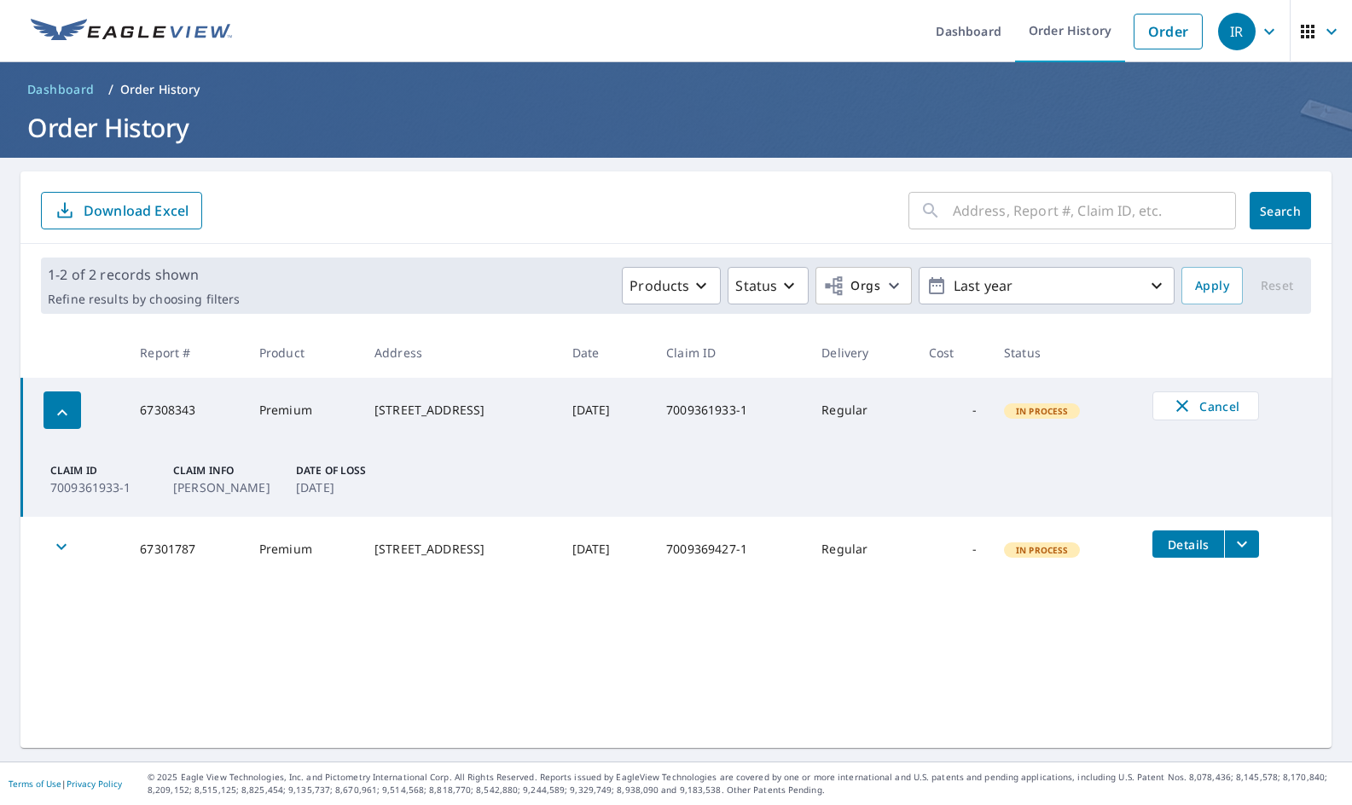
click at [383, 404] on div "[STREET_ADDRESS]" at bounding box center [460, 410] width 171 height 17
drag, startPoint x: 623, startPoint y: 403, endPoint x: 732, endPoint y: 403, distance: 109.2
click at [625, 403] on td "[DATE]" at bounding box center [606, 410] width 94 height 65
drag, startPoint x: 778, startPoint y: 402, endPoint x: 842, endPoint y: 400, distance: 64.0
click at [784, 402] on td "7009361933-1" at bounding box center [730, 410] width 155 height 65
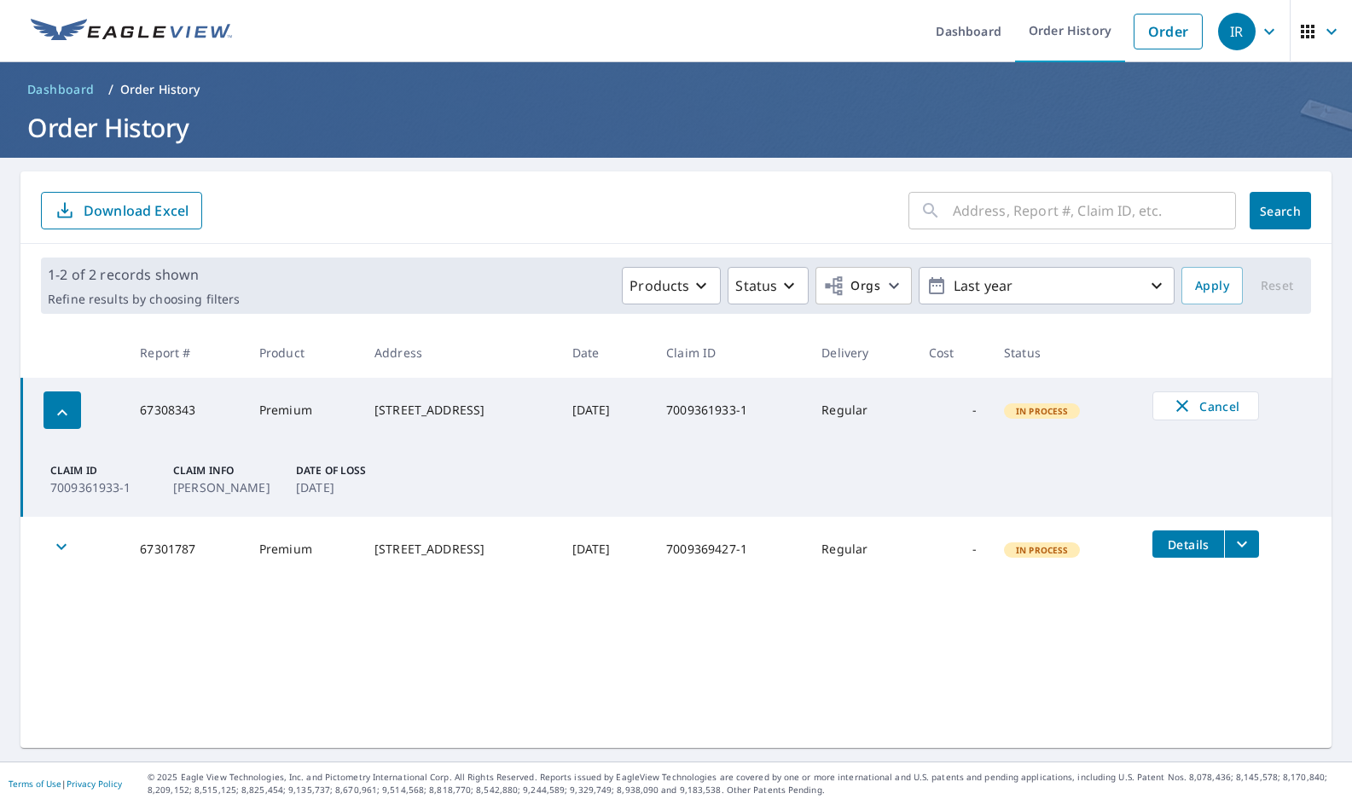
drag, startPoint x: 855, startPoint y: 400, endPoint x: 869, endPoint y: 400, distance: 14.5
click at [857, 400] on td "Regular" at bounding box center [861, 410] width 107 height 65
click at [1066, 410] on span "In Process" at bounding box center [1042, 411] width 73 height 12
click at [653, 420] on td "[DATE]" at bounding box center [606, 410] width 94 height 65
click at [651, 420] on td "[DATE]" at bounding box center [606, 410] width 94 height 65
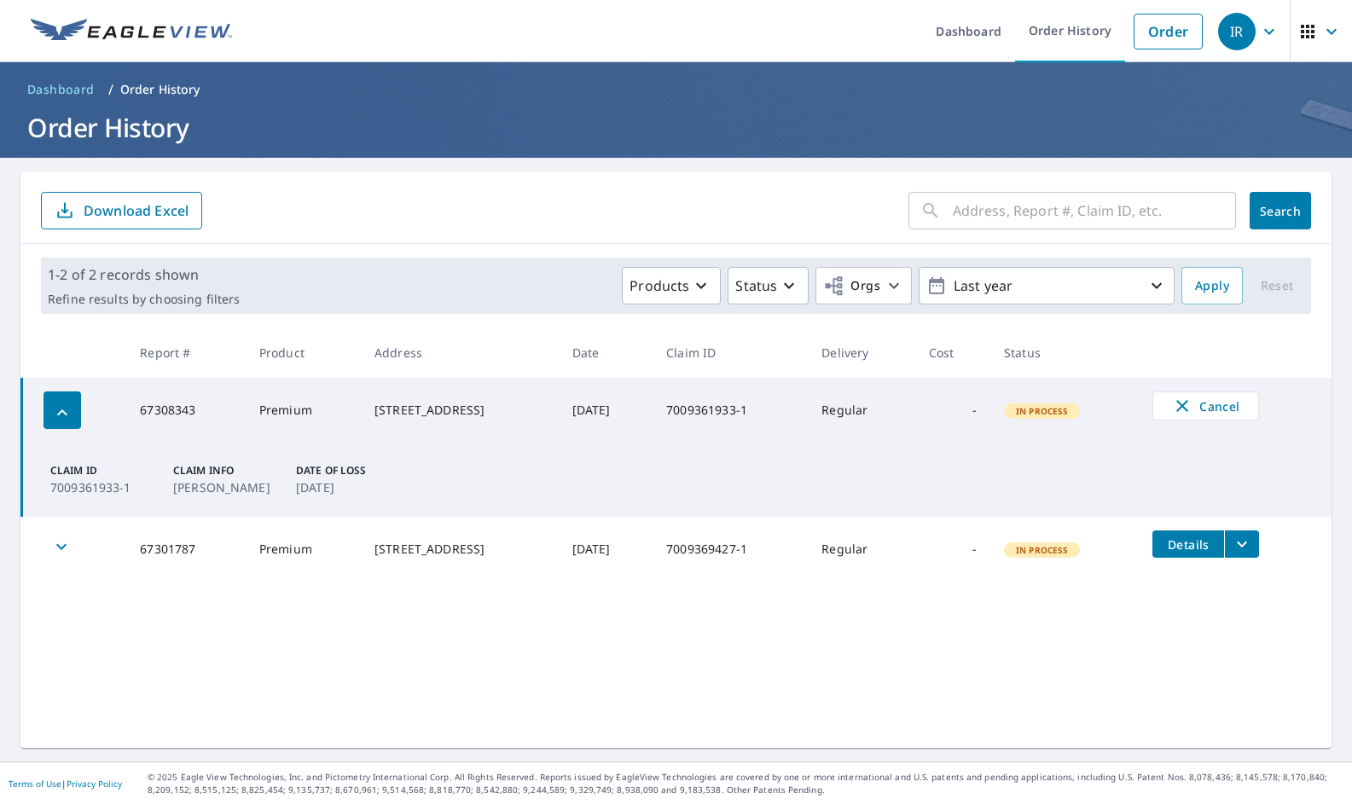
click at [158, 419] on td "67308343" at bounding box center [185, 410] width 119 height 65
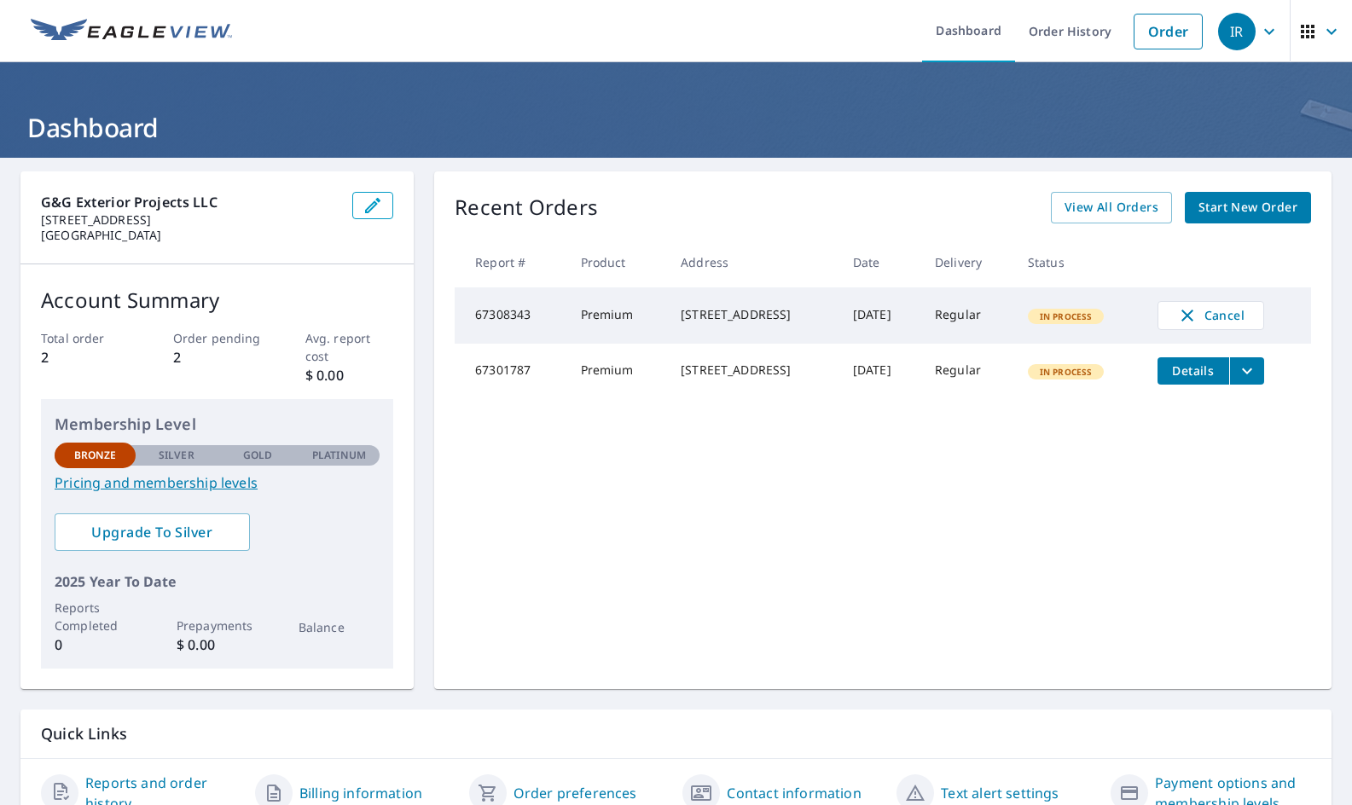
click at [921, 323] on td "[DATE]" at bounding box center [881, 316] width 82 height 56
click at [982, 437] on div "Recent Orders View All Orders Start New Order Report # Product Address Date Del…" at bounding box center [883, 430] width 898 height 518
click at [966, 380] on td "Regular" at bounding box center [967, 371] width 93 height 55
click at [681, 371] on div "[STREET_ADDRESS]" at bounding box center [753, 370] width 145 height 17
click at [681, 368] on div "[STREET_ADDRESS]" at bounding box center [753, 370] width 145 height 17
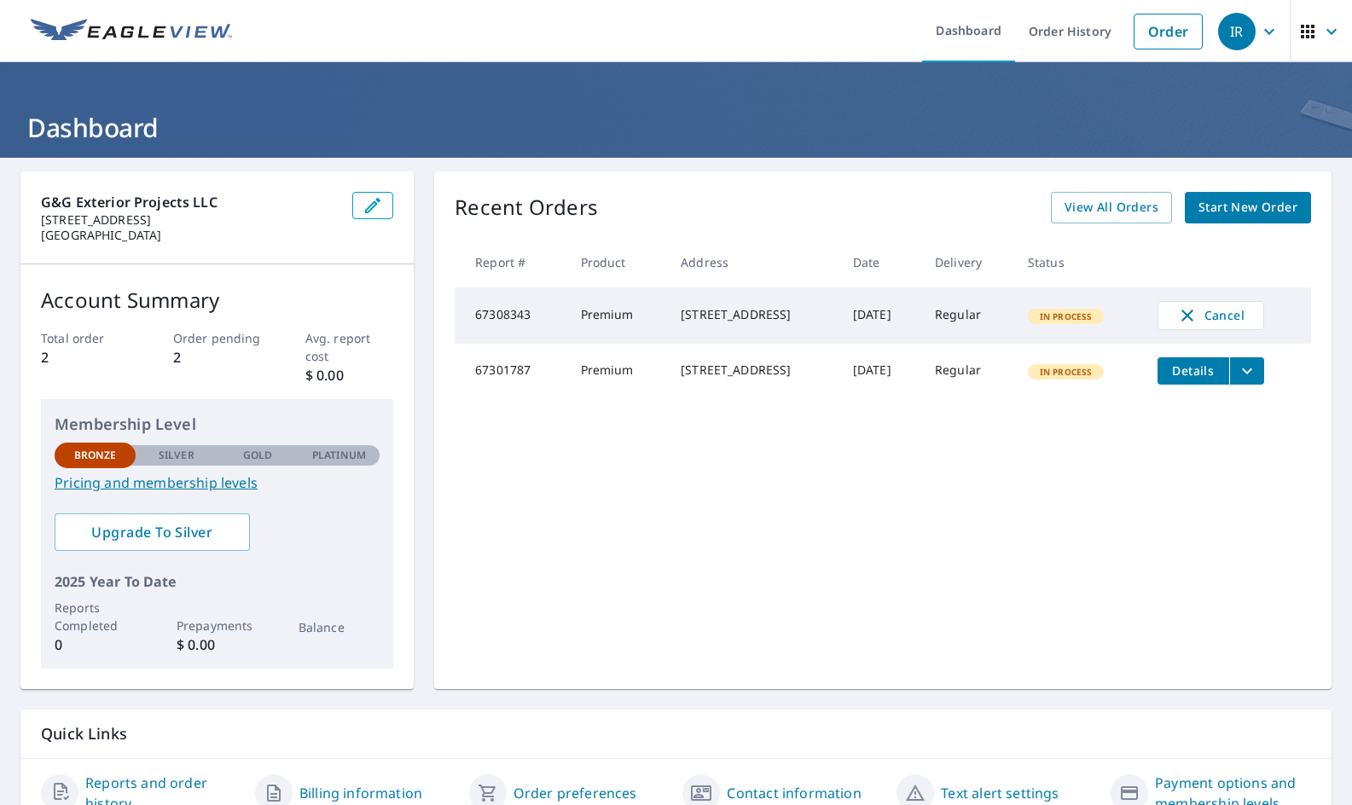
click at [740, 508] on div "Recent Orders View All Orders Start New Order Report # Product Address Date Del…" at bounding box center [883, 430] width 898 height 518
